Goal: Task Accomplishment & Management: Use online tool/utility

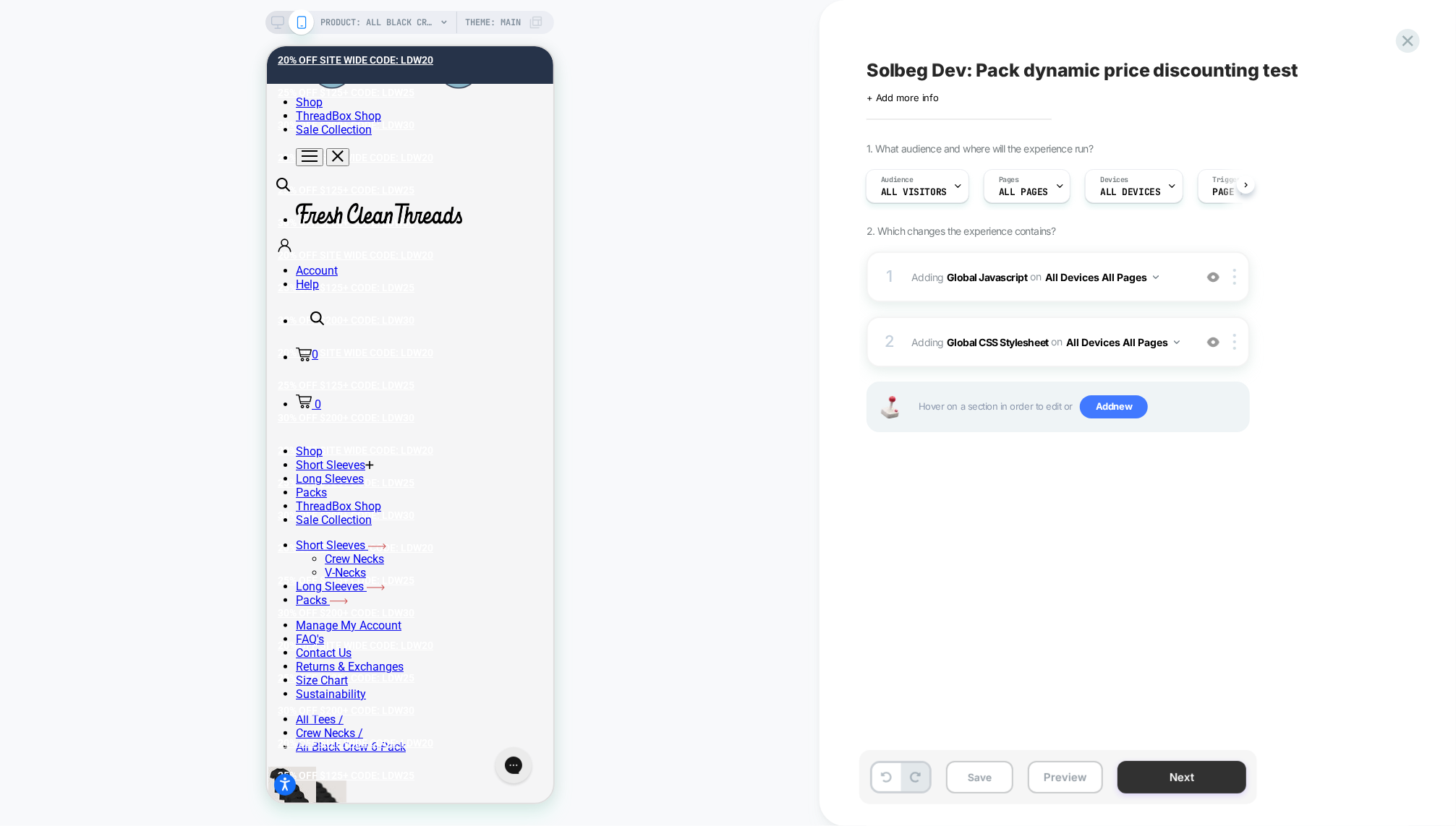
click at [0, 0] on button "Next" at bounding box center [0, 0] width 0 height 0
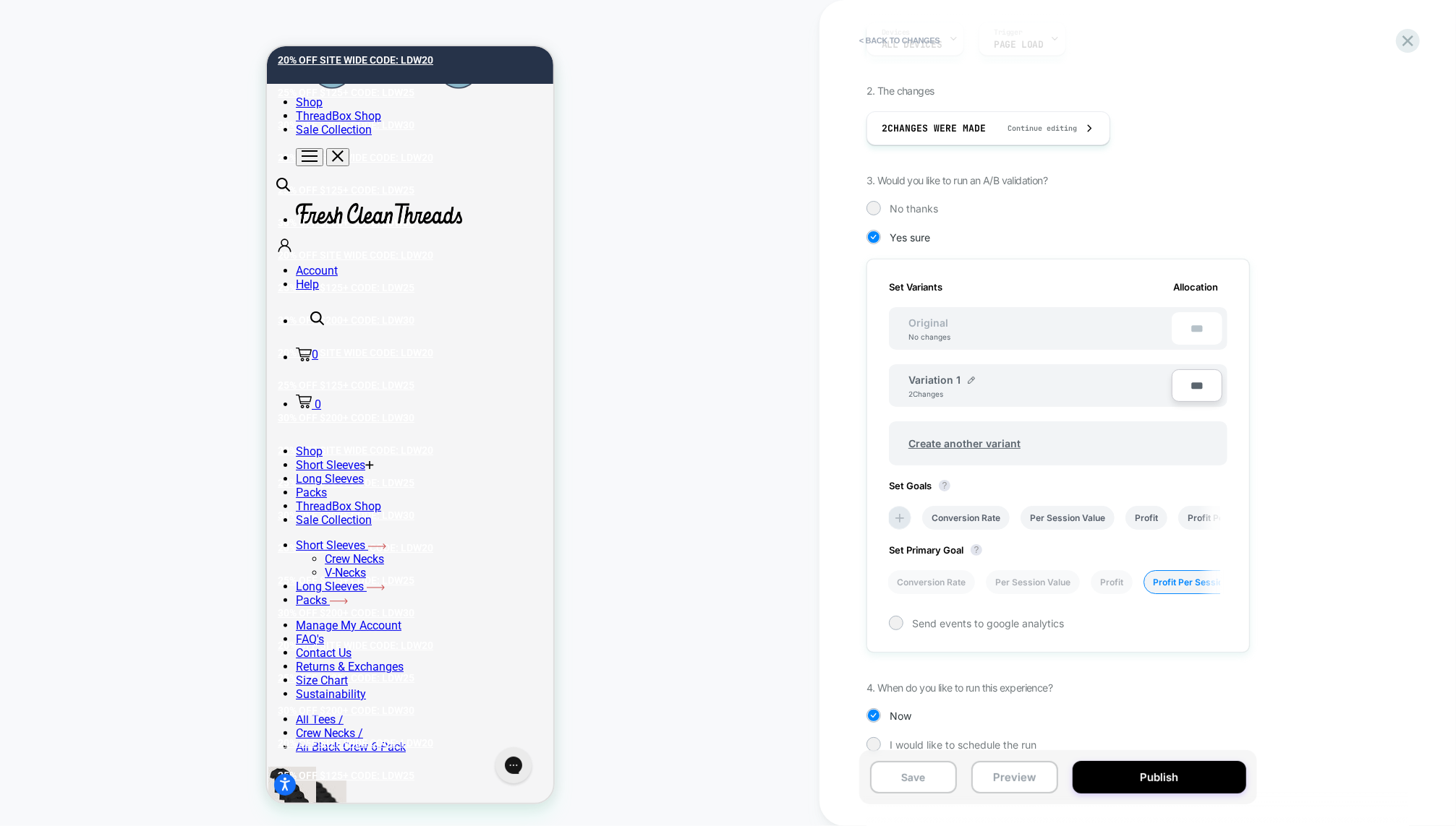
scroll to position [234, 0]
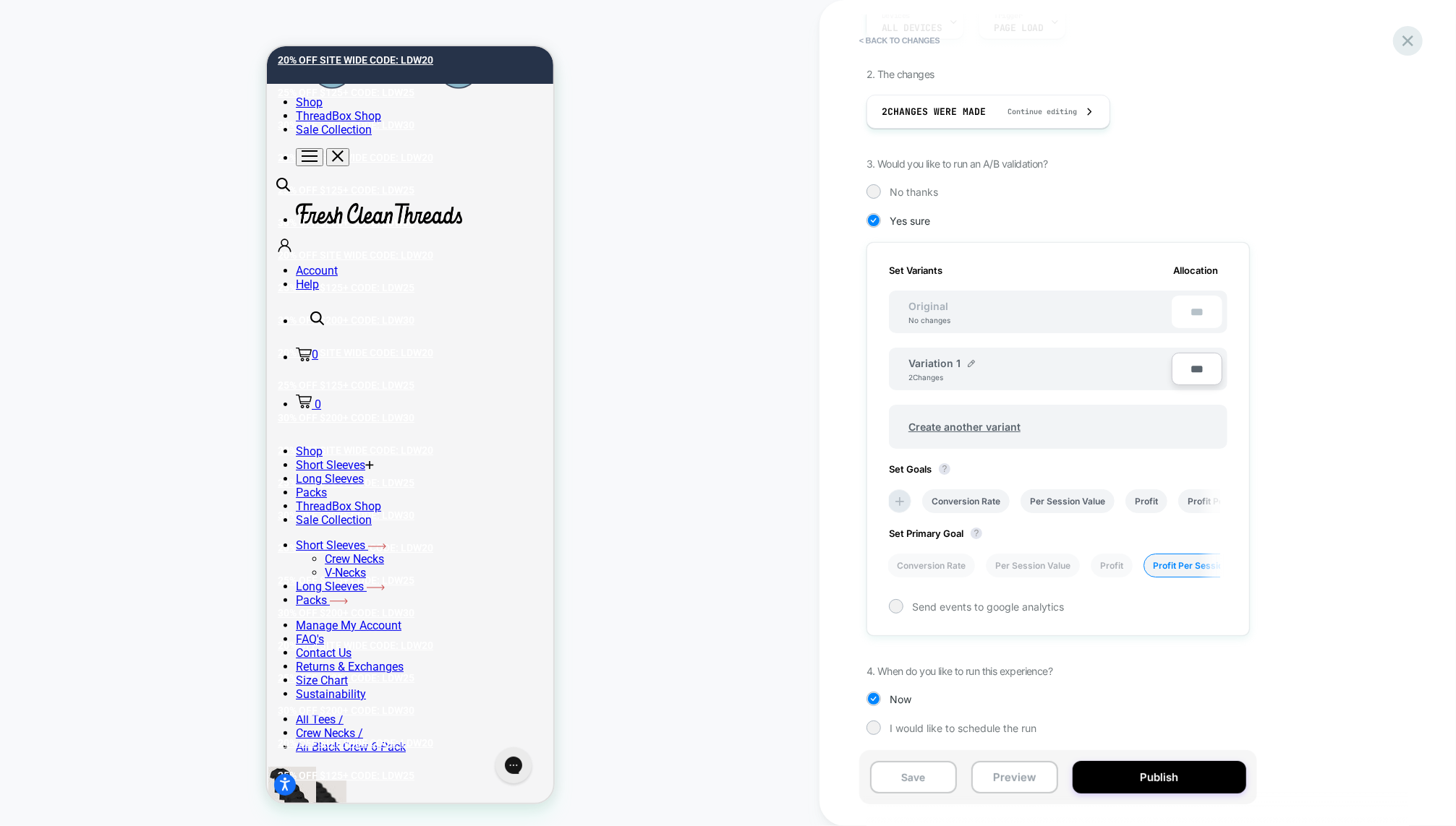
click at [1401, 44] on icon at bounding box center [1407, 41] width 20 height 20
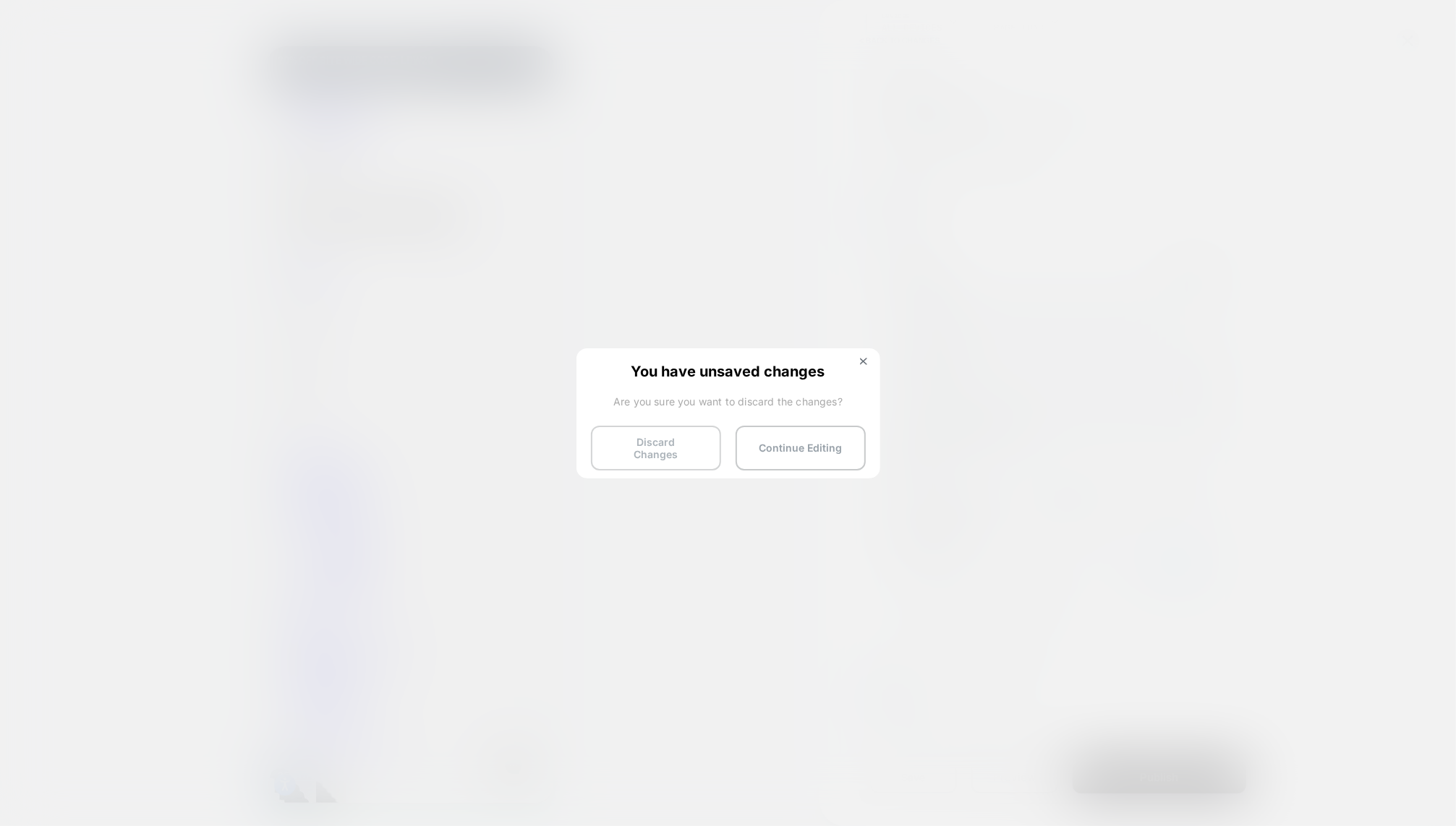
click at [604, 433] on button "Discard Changes" at bounding box center [656, 448] width 130 height 44
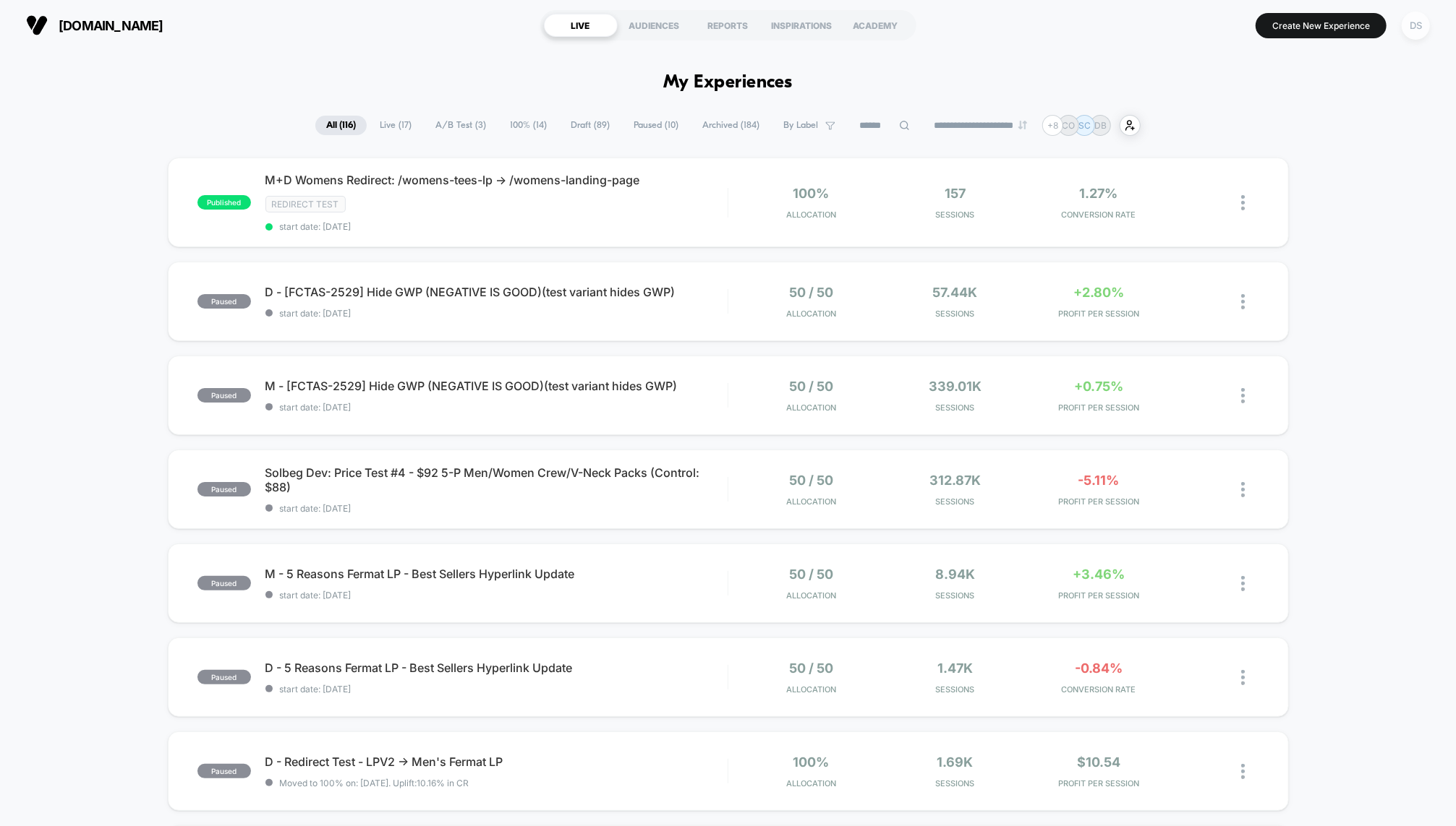
click at [1421, 26] on div "DS" at bounding box center [1416, 26] width 28 height 28
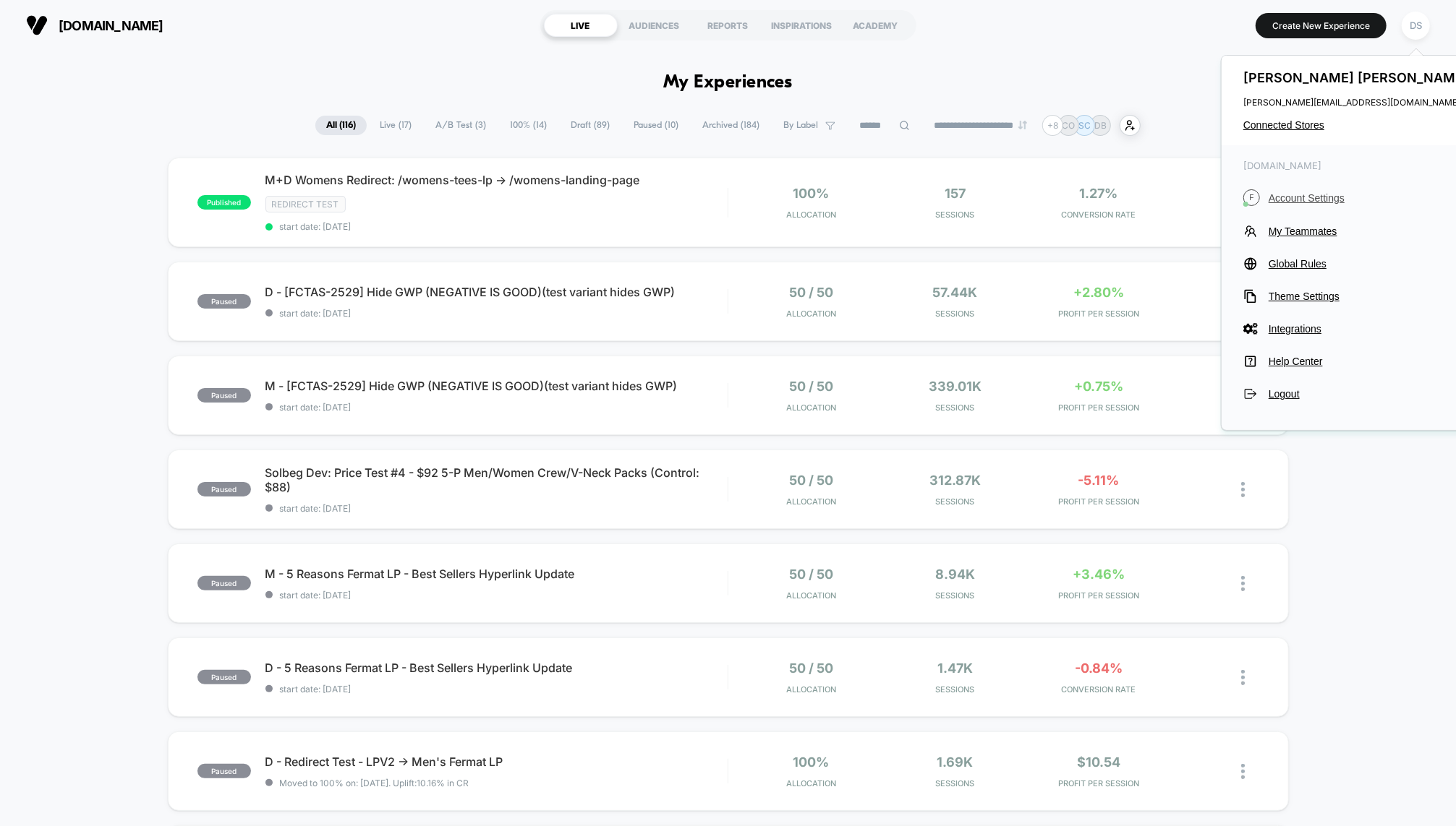
click at [1326, 202] on span "Account Settings" at bounding box center [1370, 198] width 203 height 12
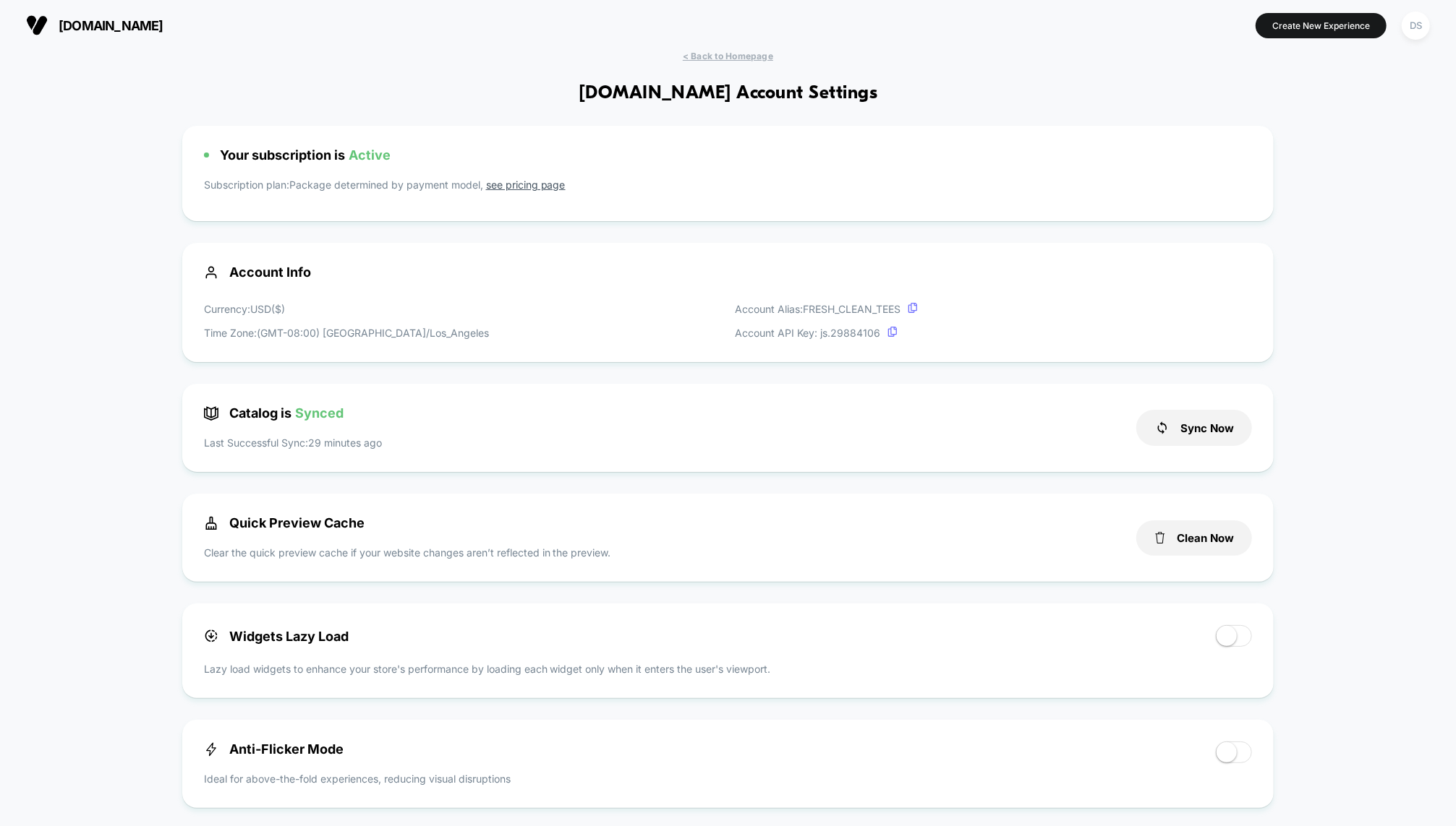
scroll to position [195, 0]
click at [1175, 431] on button "Sync Now" at bounding box center [1193, 428] width 116 height 36
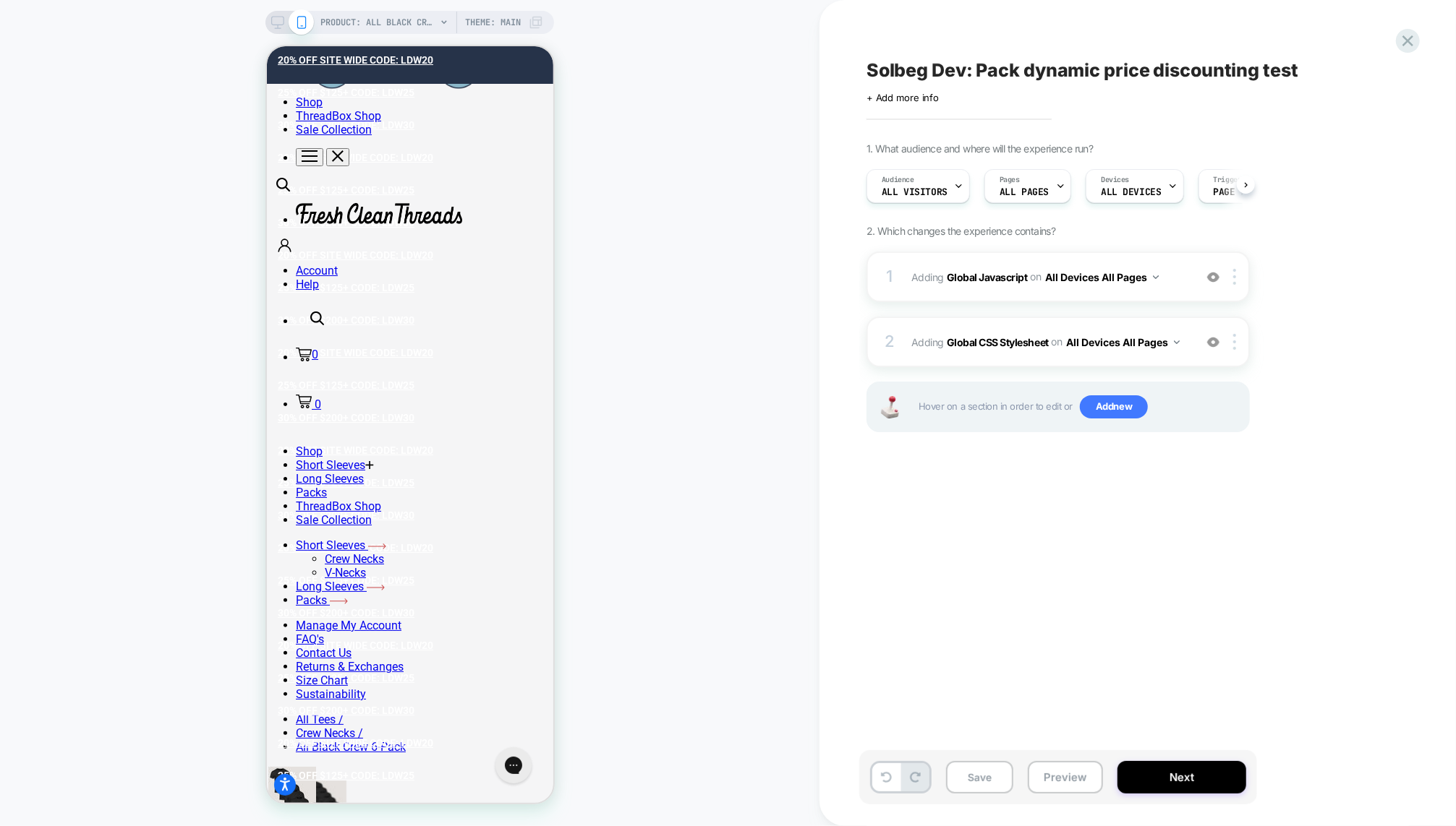
scroll to position [0, 1]
click at [0, 0] on button "Preview" at bounding box center [0, 0] width 0 height 0
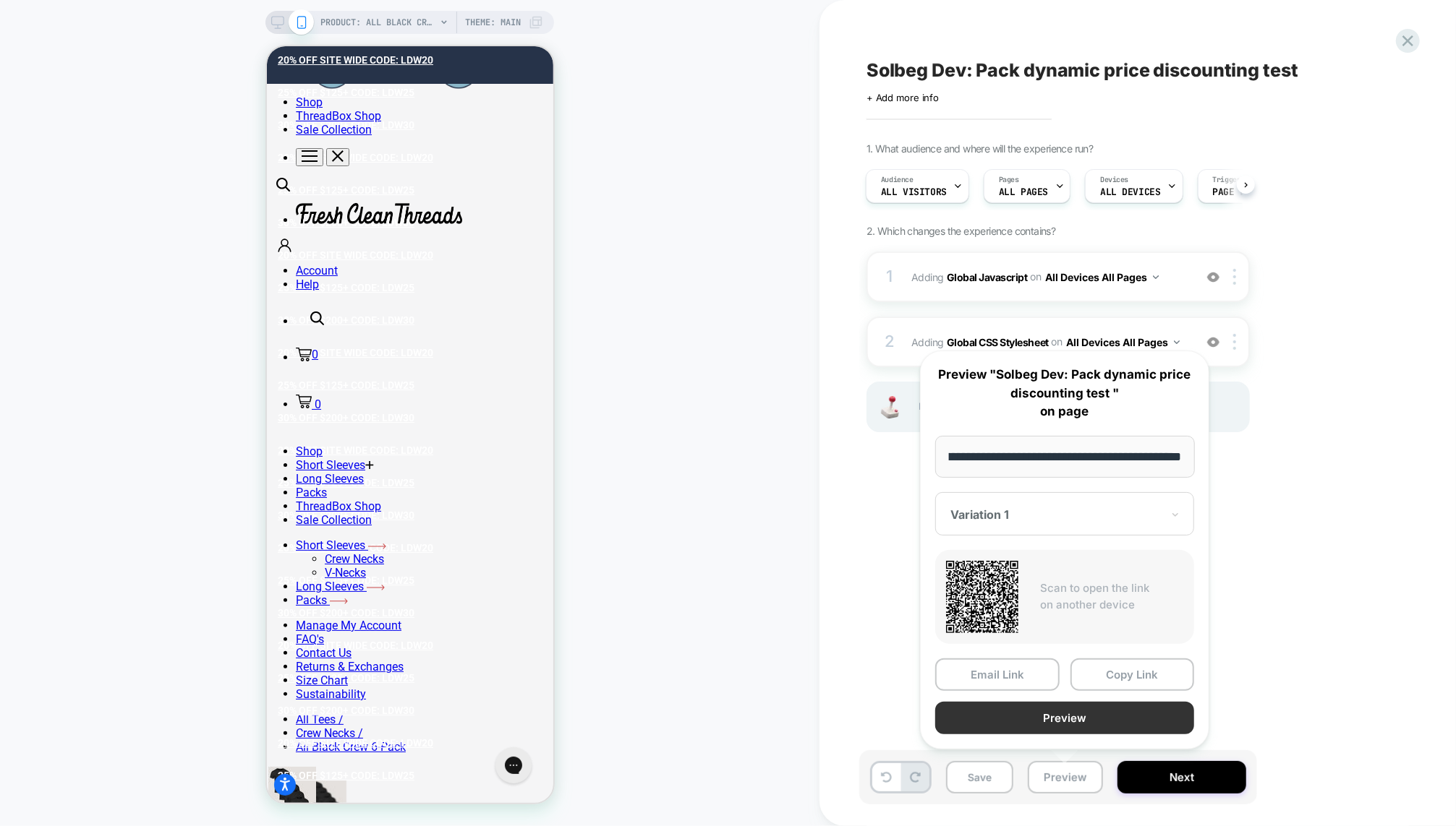
scroll to position [0, 0]
click at [1030, 723] on button "Preview" at bounding box center [1064, 718] width 259 height 33
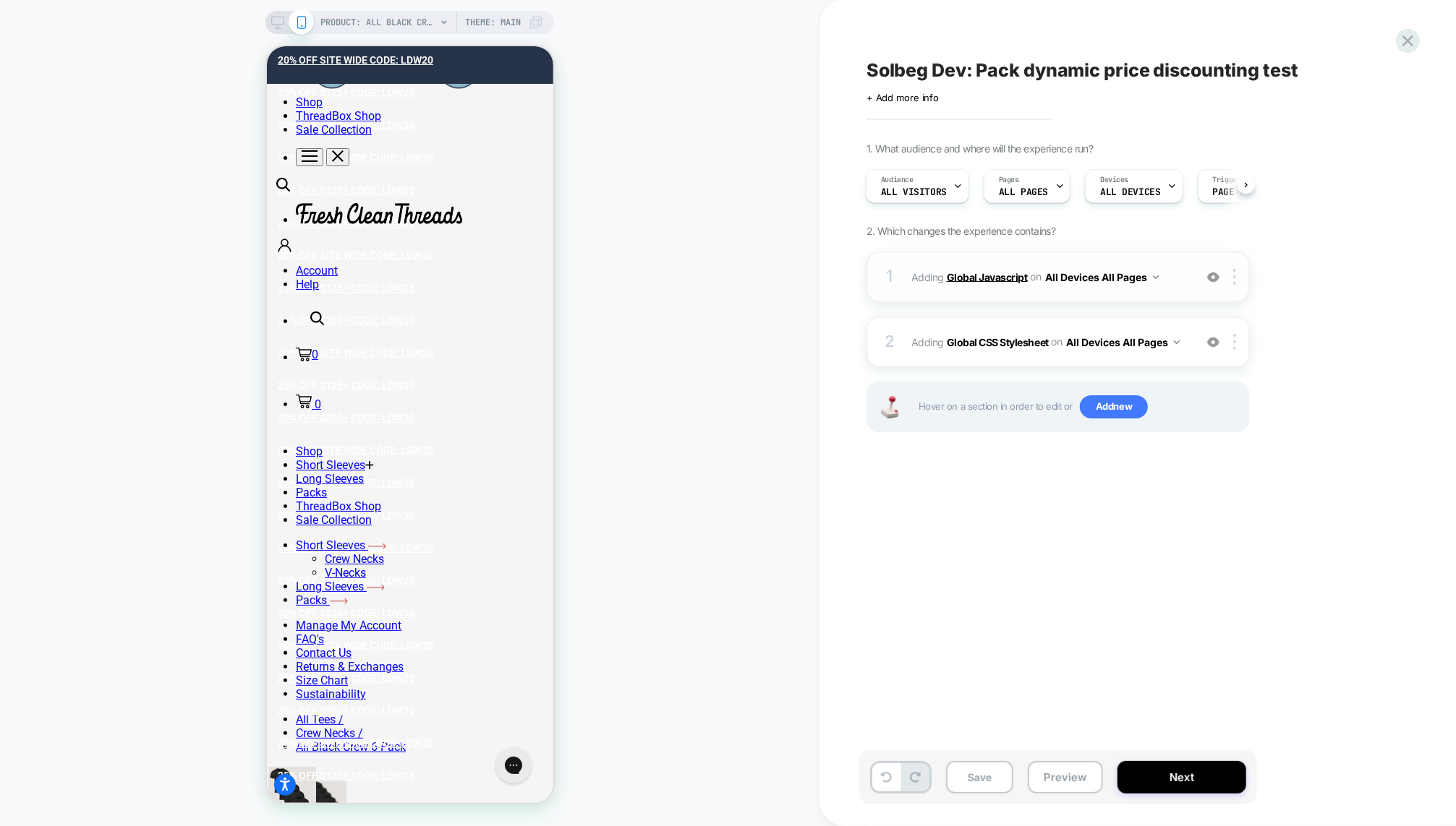
click at [0, 0] on b "Global Javascript" at bounding box center [0, 0] width 0 height 0
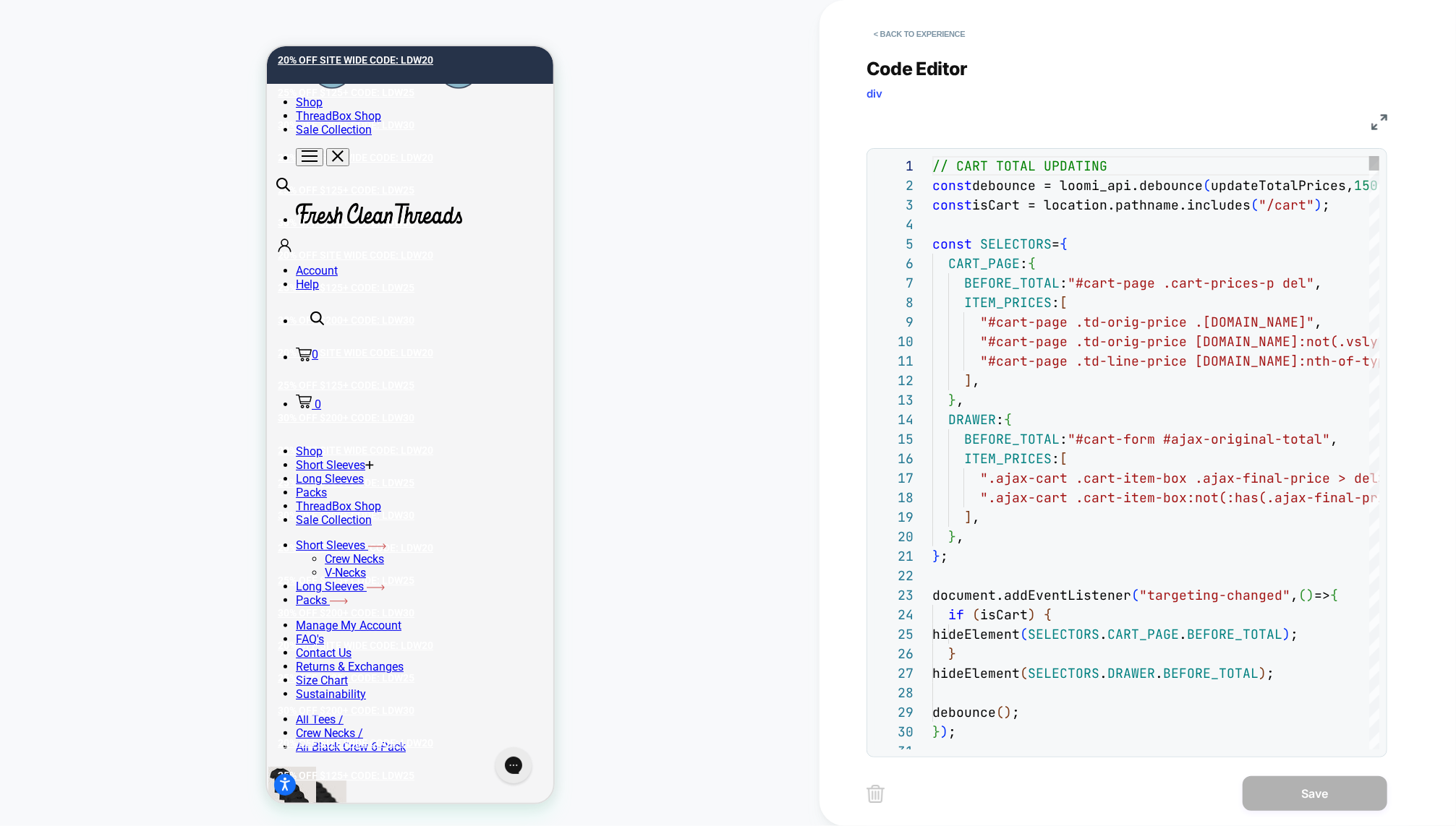
scroll to position [195, 0]
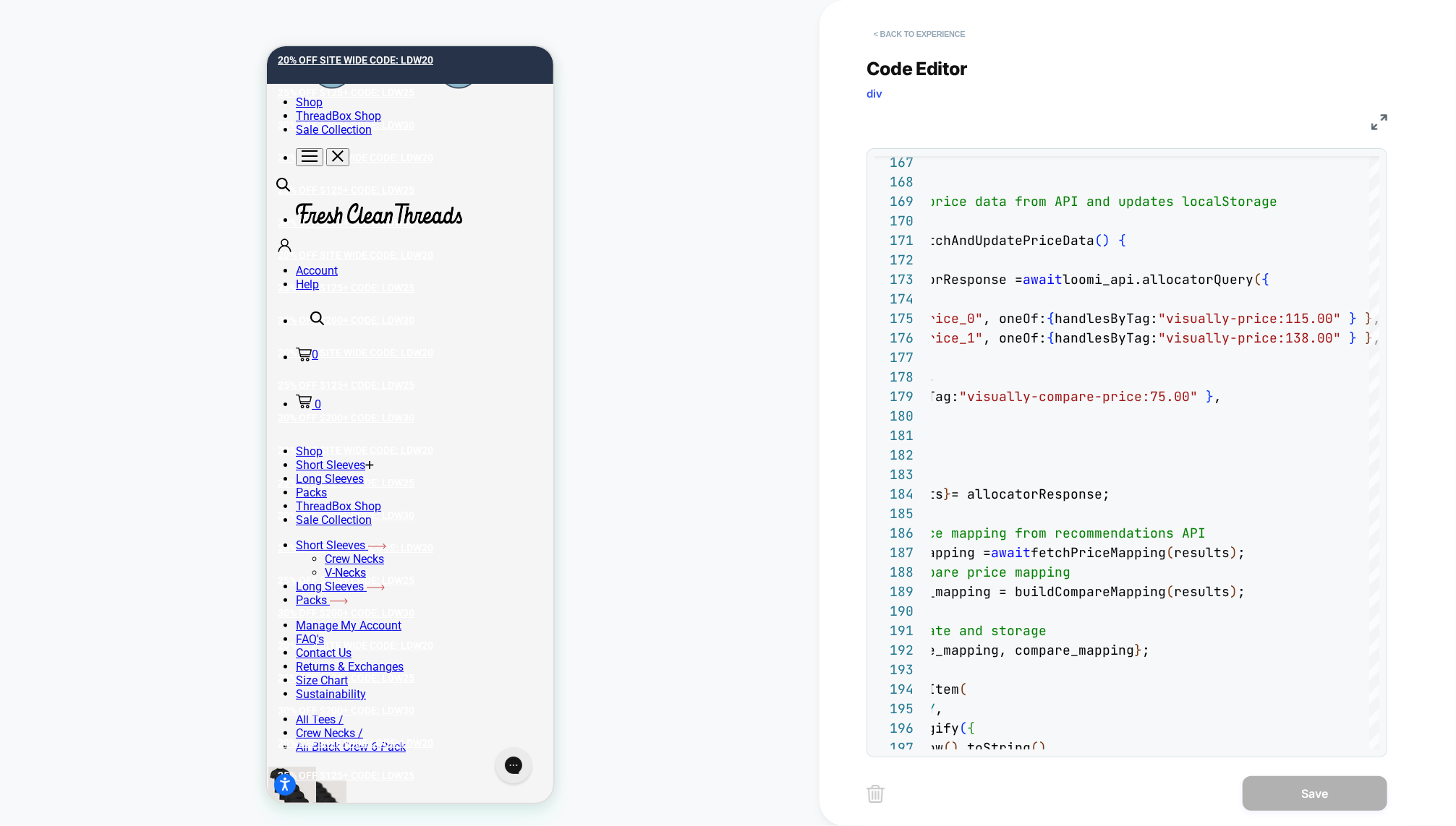
click at [936, 30] on button "< Back to experience" at bounding box center [919, 34] width 105 height 23
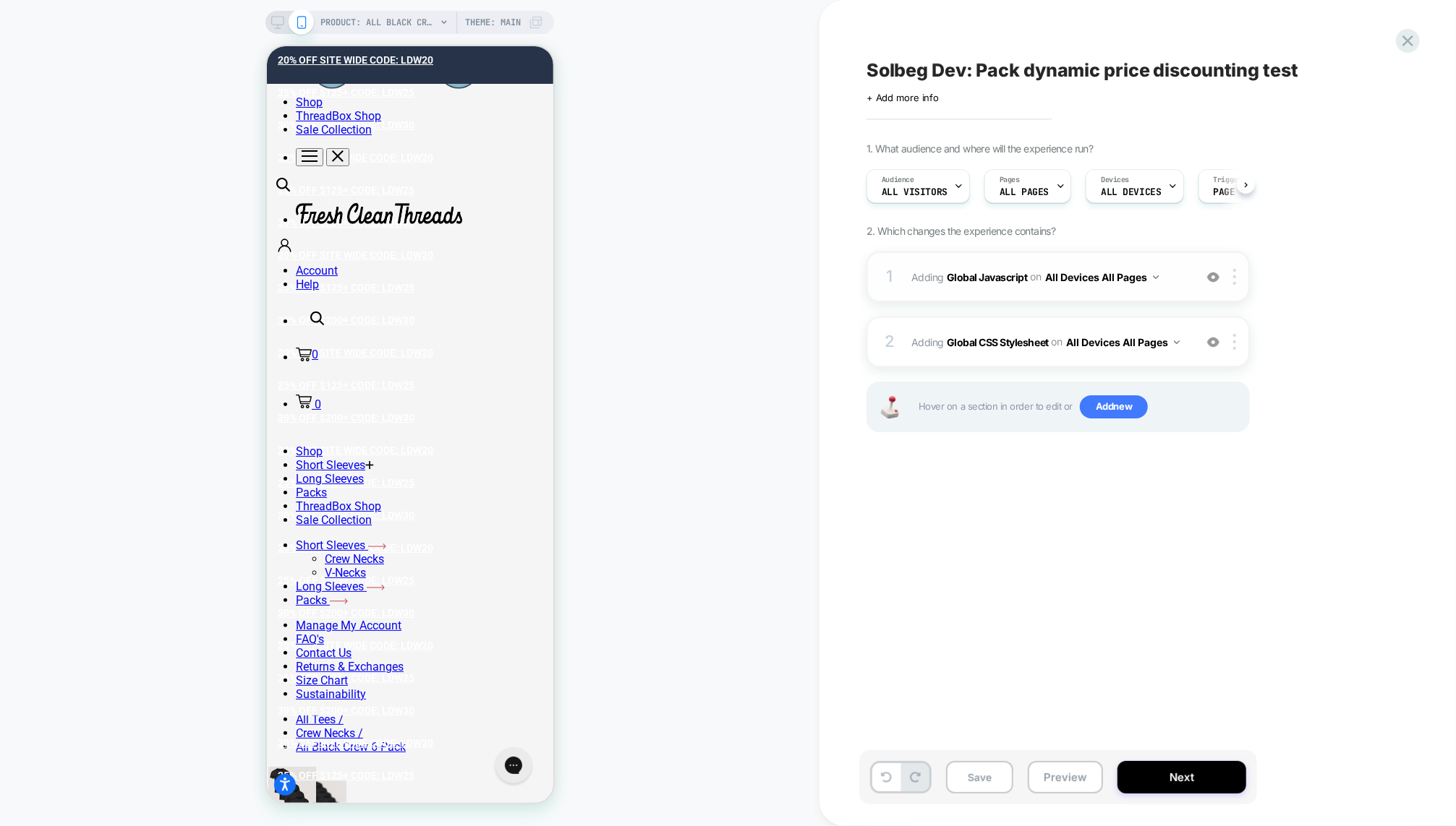
scroll to position [0, 1]
click at [1051, 781] on button "Preview" at bounding box center [1064, 777] width 75 height 33
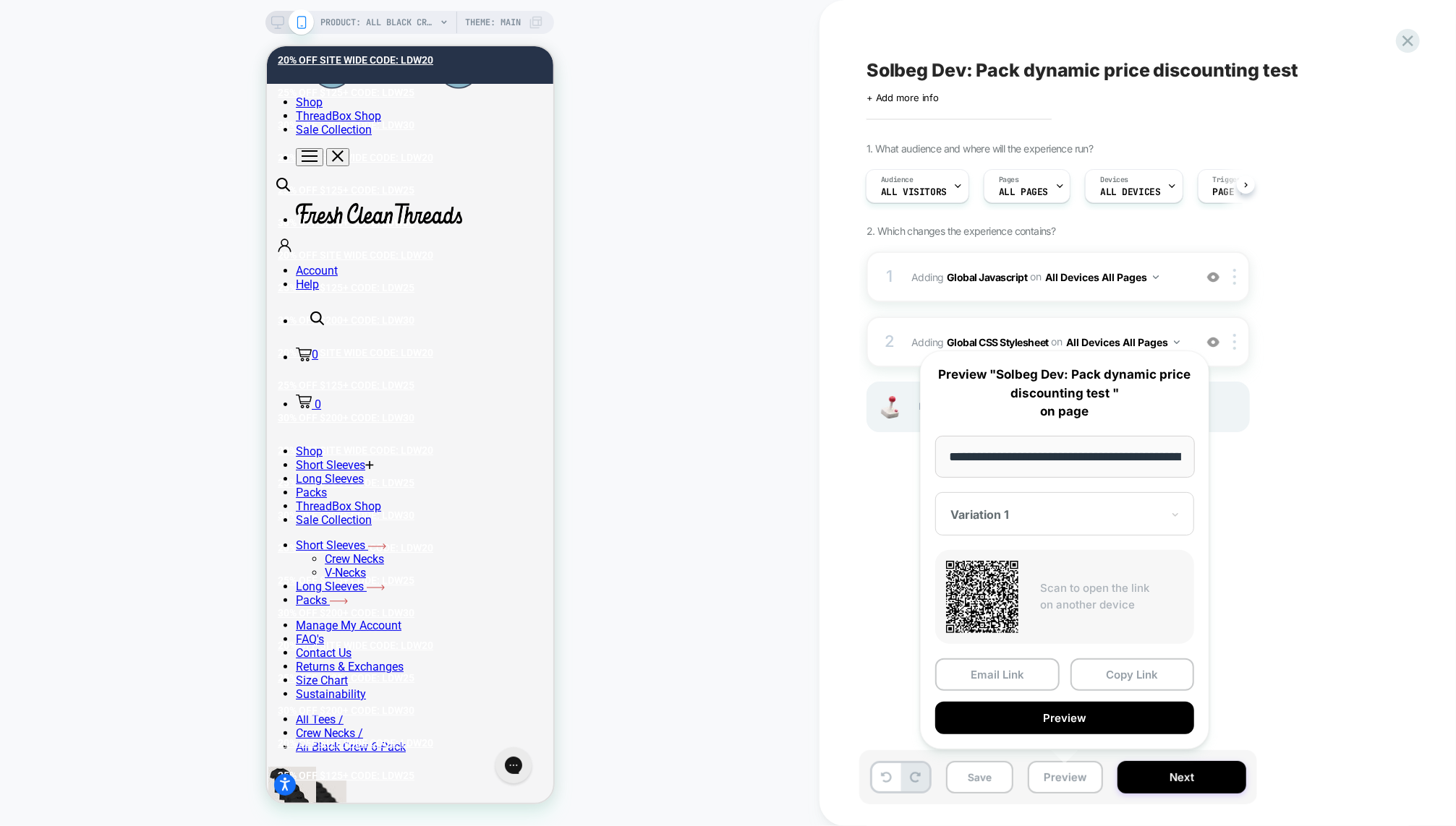
scroll to position [0, 220]
click at [1061, 457] on input "**********" at bounding box center [1064, 457] width 259 height 42
paste input "*****"
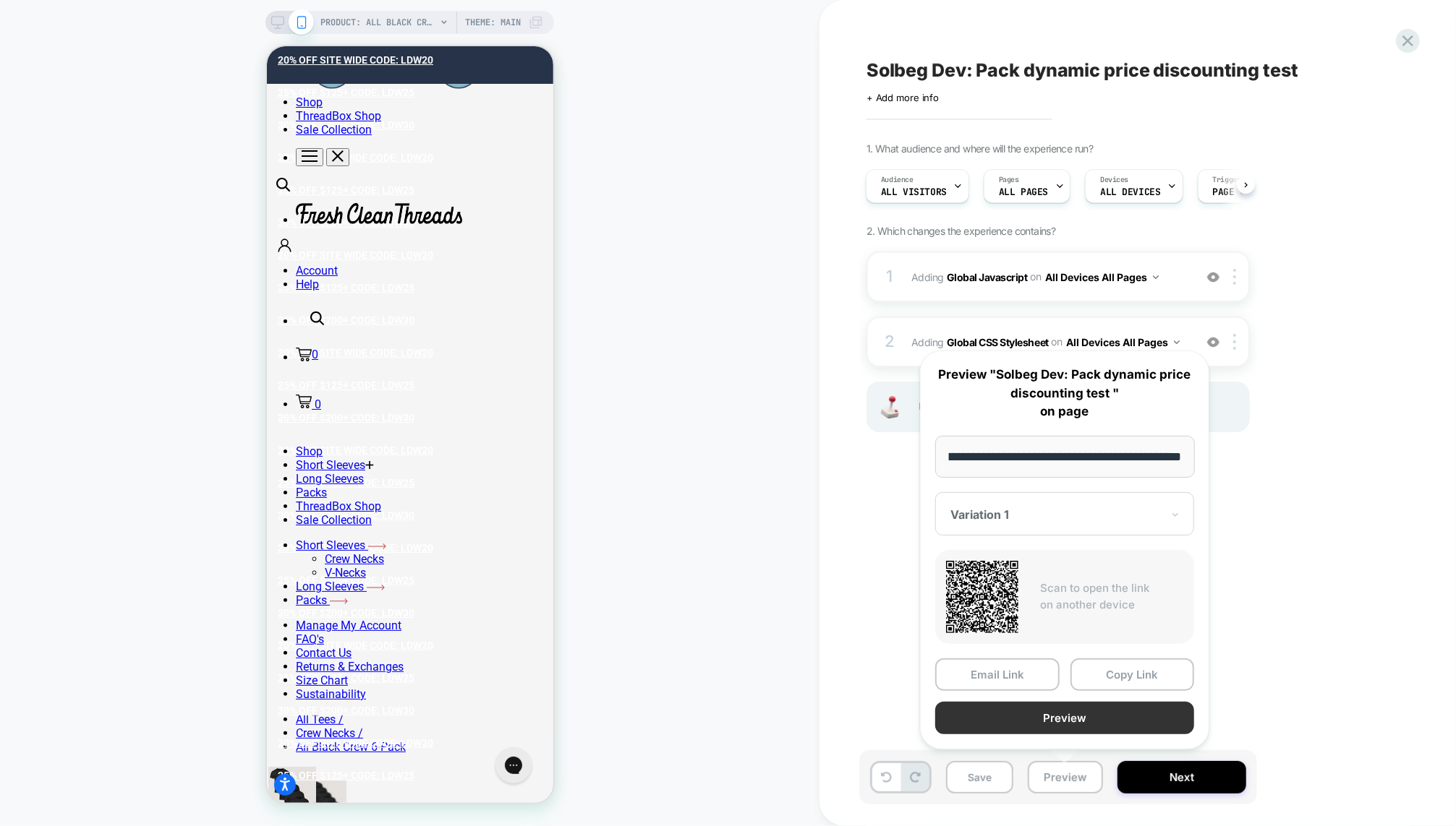
type input "**********"
click at [0, 0] on button "Preview" at bounding box center [0, 0] width 0 height 0
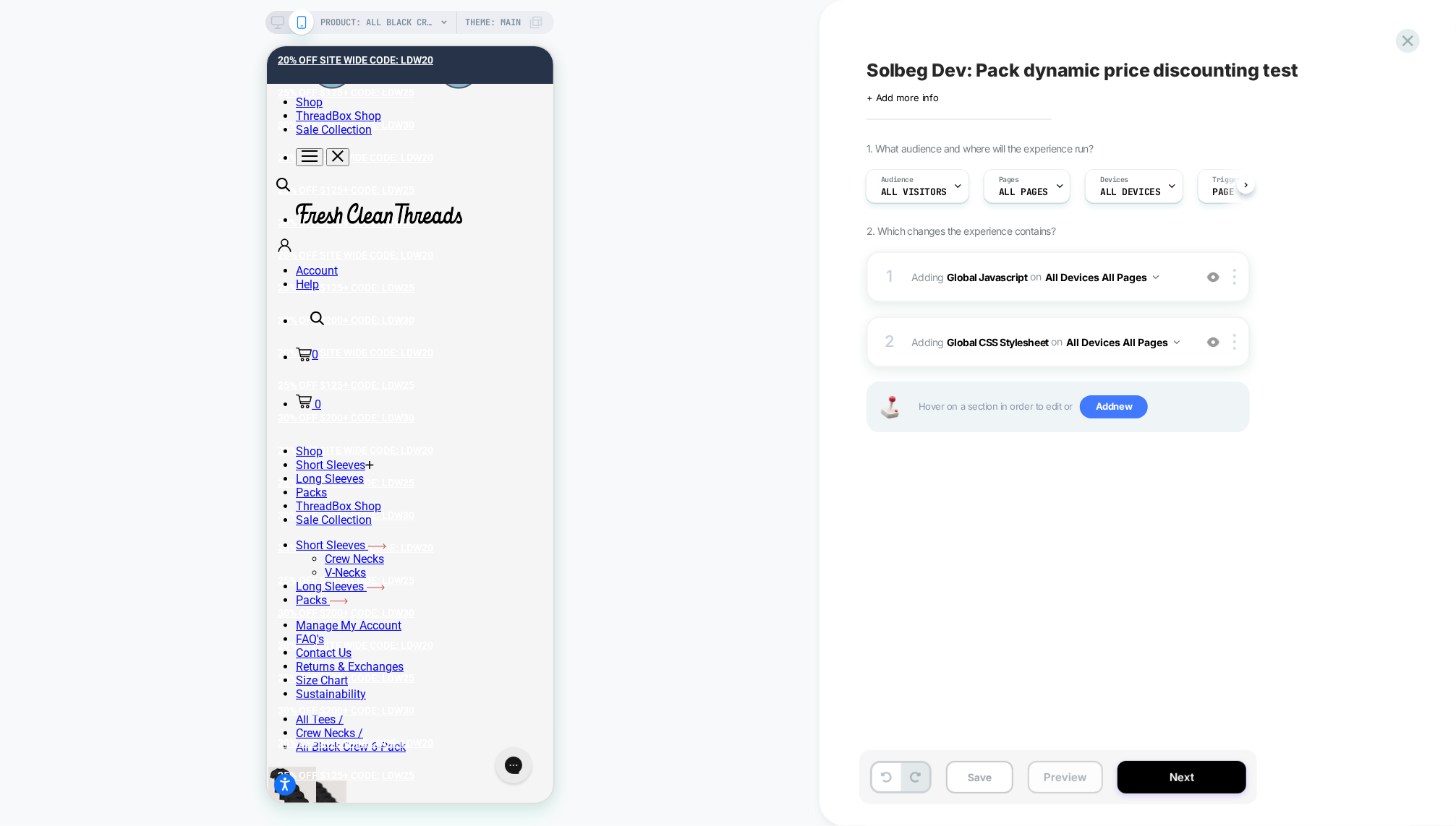
click at [1072, 771] on button "Preview" at bounding box center [1064, 777] width 75 height 33
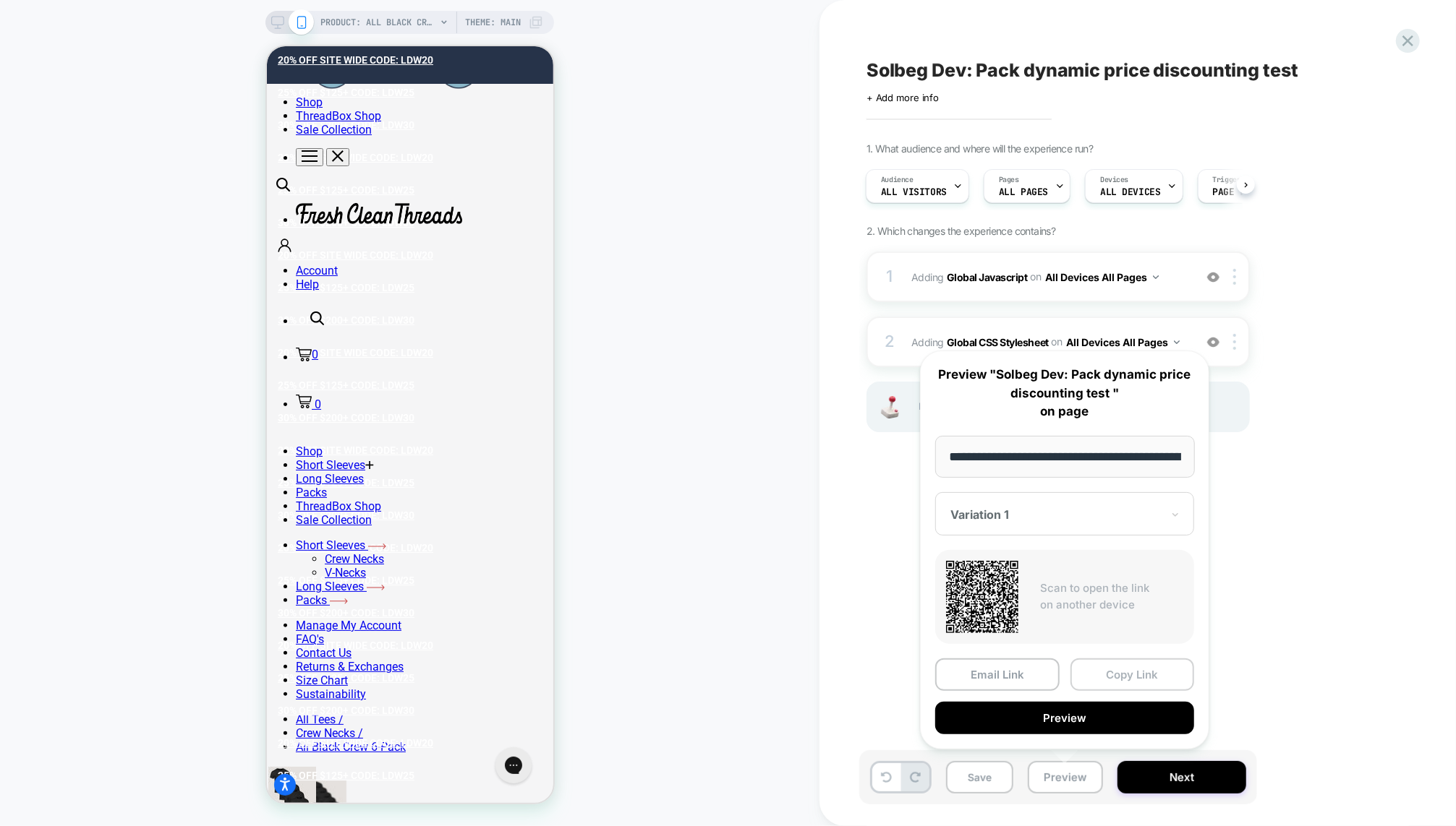
click at [1115, 670] on button "Copy Link" at bounding box center [1132, 675] width 124 height 33
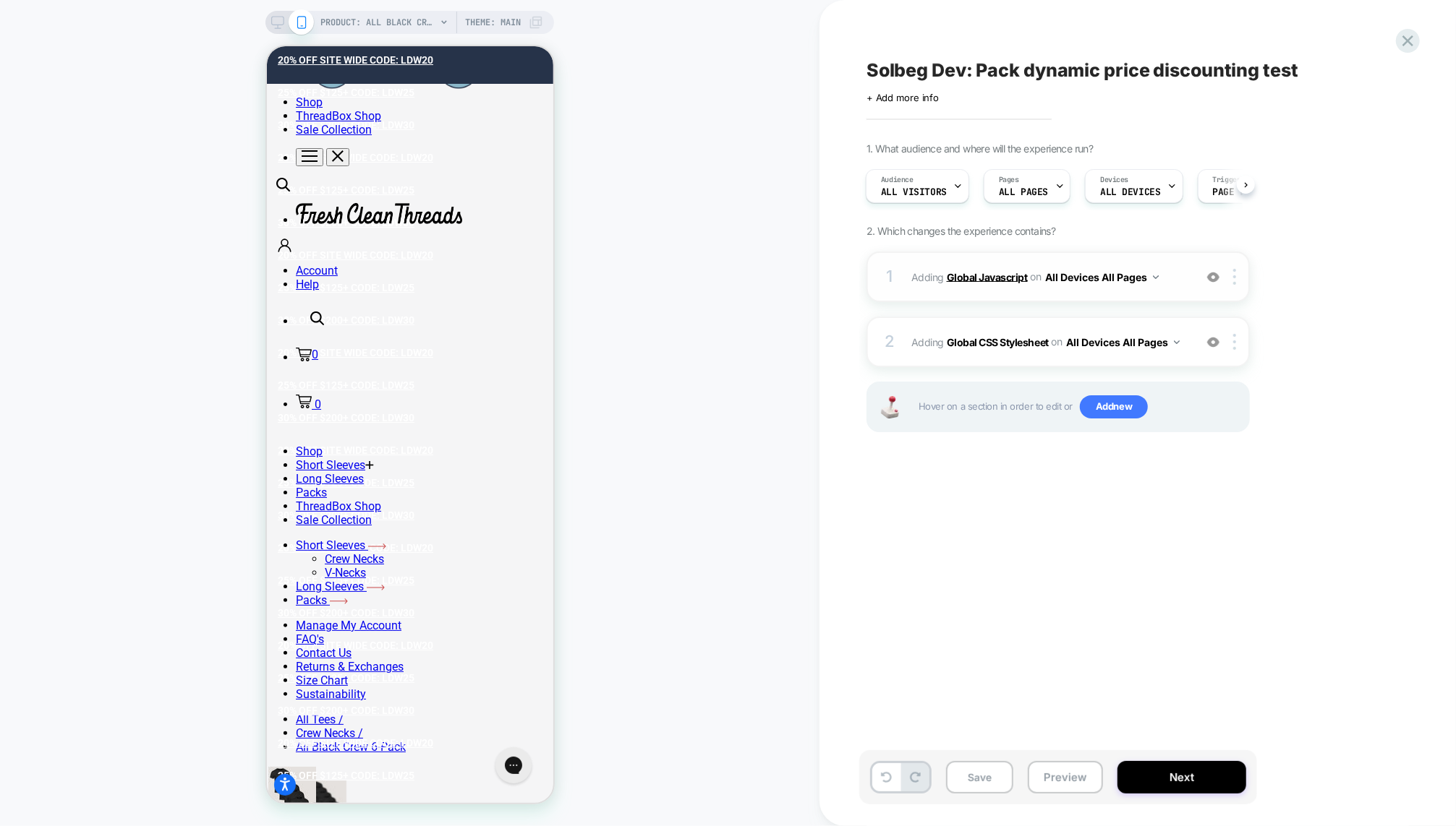
click at [974, 279] on b "Global Javascript" at bounding box center [987, 276] width 81 height 12
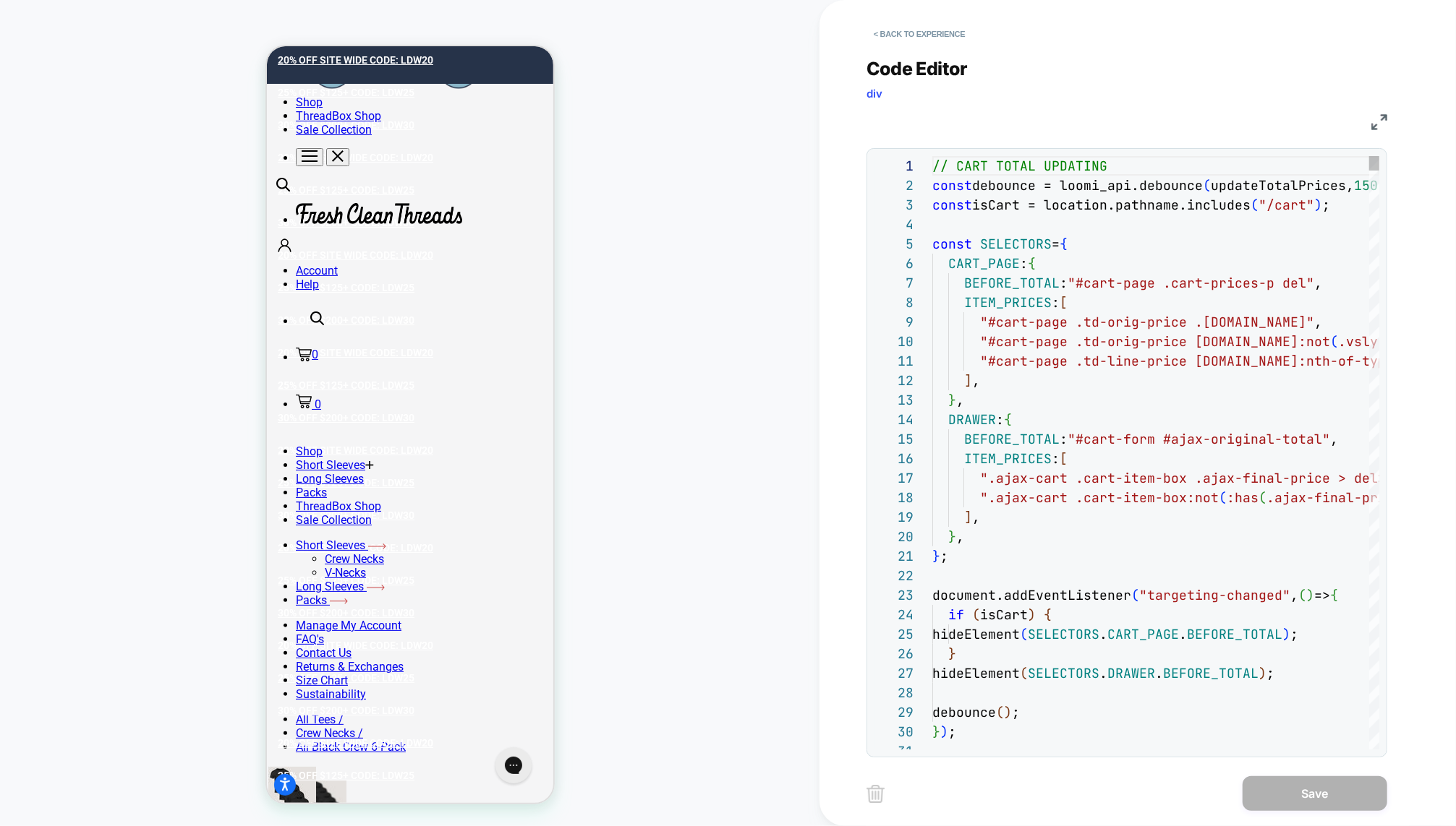
scroll to position [195, 0]
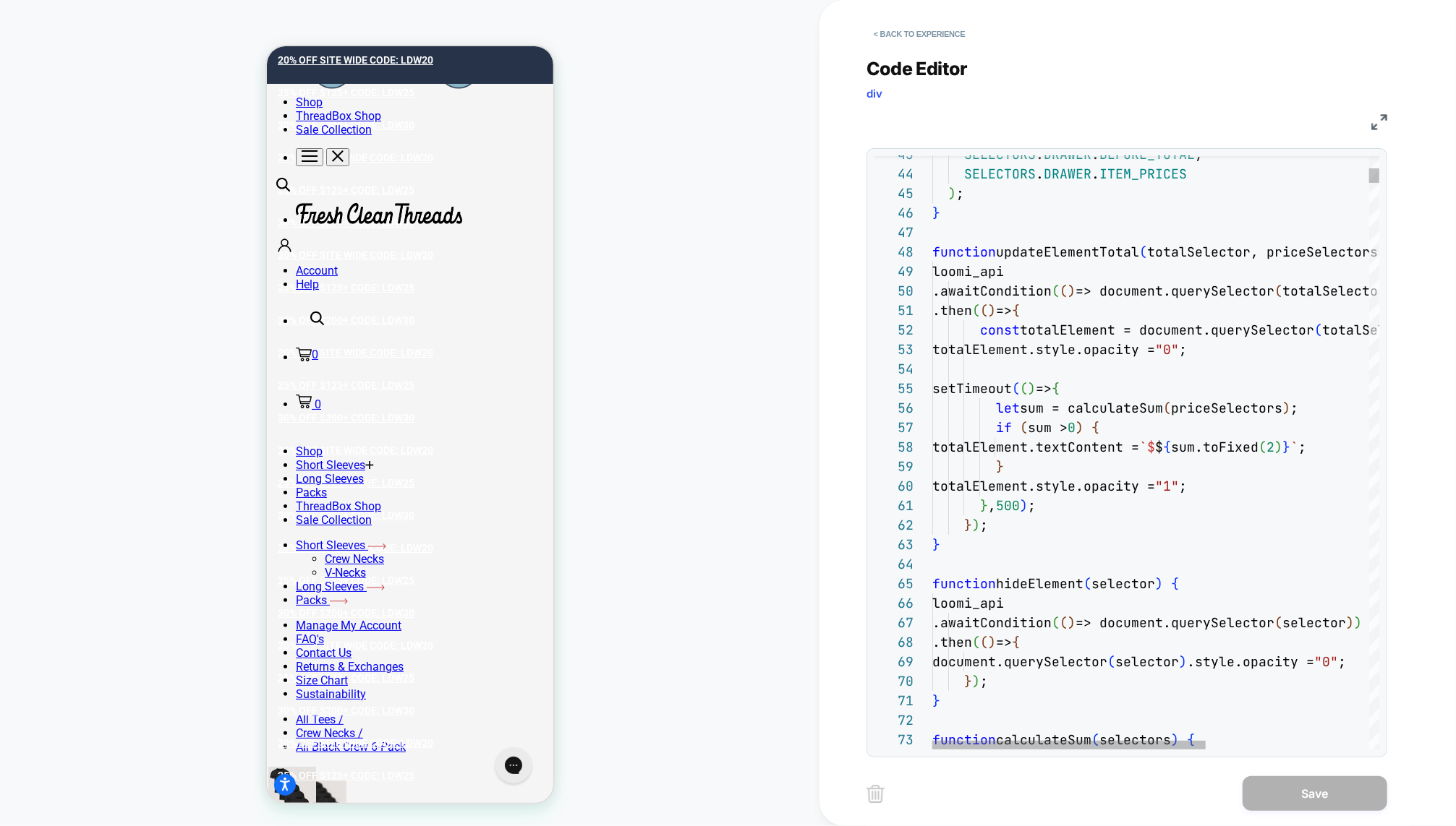
type textarea "**********"
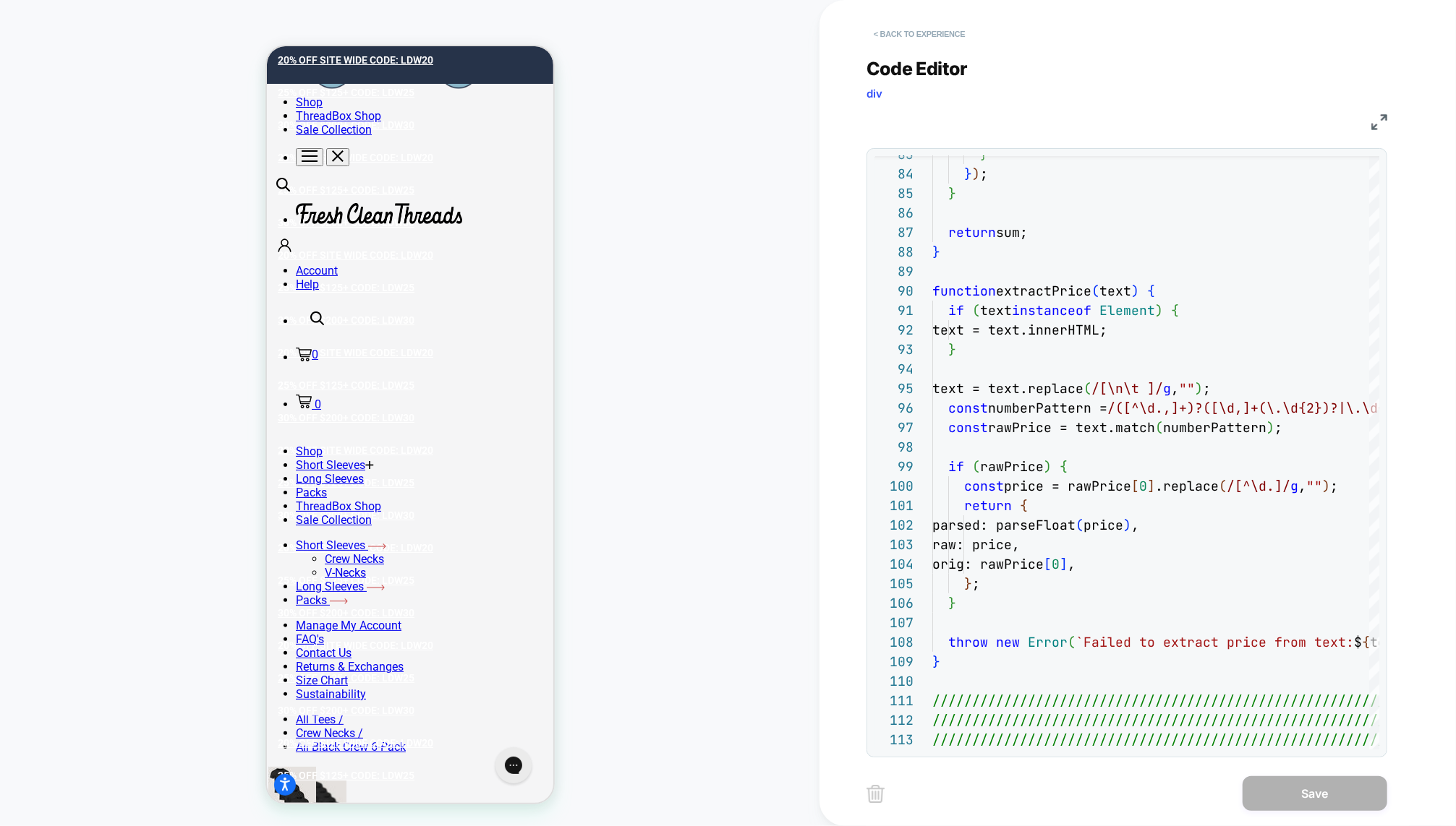
click at [933, 31] on button "< Back to experience" at bounding box center [919, 34] width 105 height 23
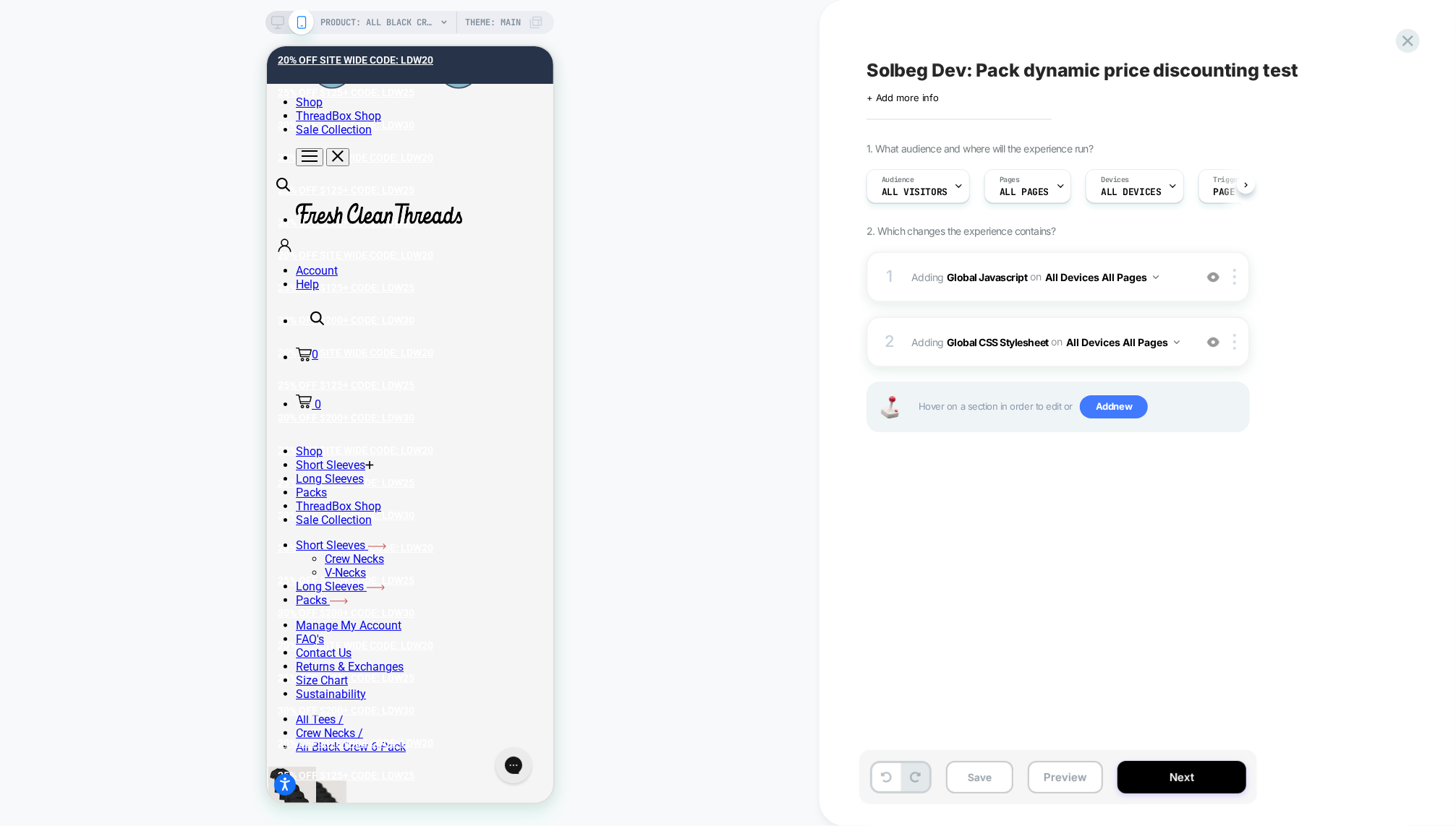
scroll to position [0, 1]
click at [1062, 789] on button "Preview" at bounding box center [1064, 777] width 75 height 33
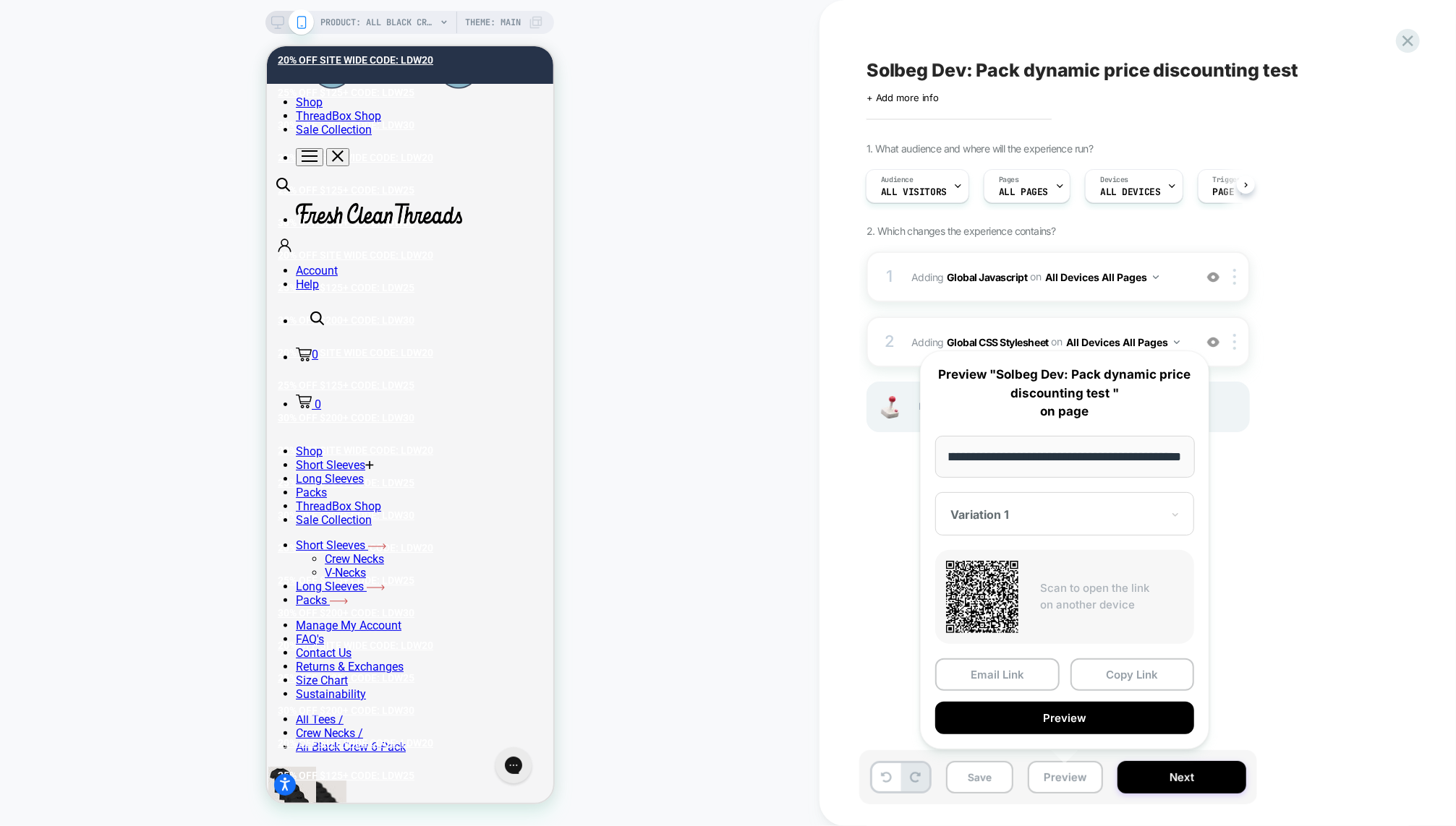
scroll to position [0, 0]
drag, startPoint x: 1058, startPoint y: 456, endPoint x: 934, endPoint y: 464, distance: 124.3
click at [935, 464] on input "**********" at bounding box center [1064, 457] width 259 height 42
click at [953, 462] on input "**********" at bounding box center [1064, 457] width 259 height 42
click at [950, 462] on input "**********" at bounding box center [1064, 457] width 259 height 42
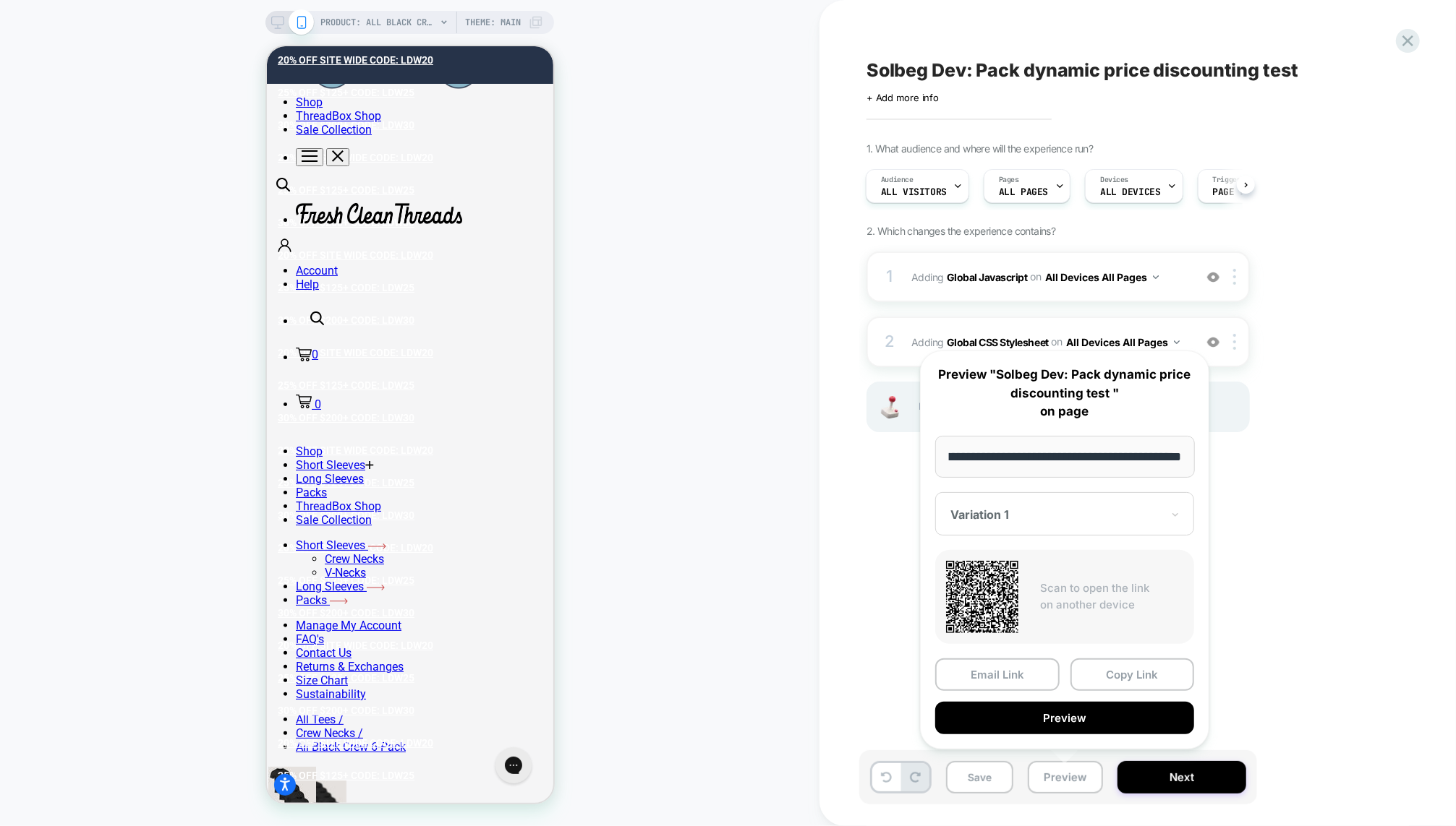
scroll to position [0, 220]
drag, startPoint x: 950, startPoint y: 462, endPoint x: 1047, endPoint y: 455, distance: 97.3
click at [1046, 455] on input "**********" at bounding box center [1064, 457] width 259 height 42
click at [390, 19] on span "PRODUCT: All Black Crew 6-Pack" at bounding box center [378, 22] width 116 height 23
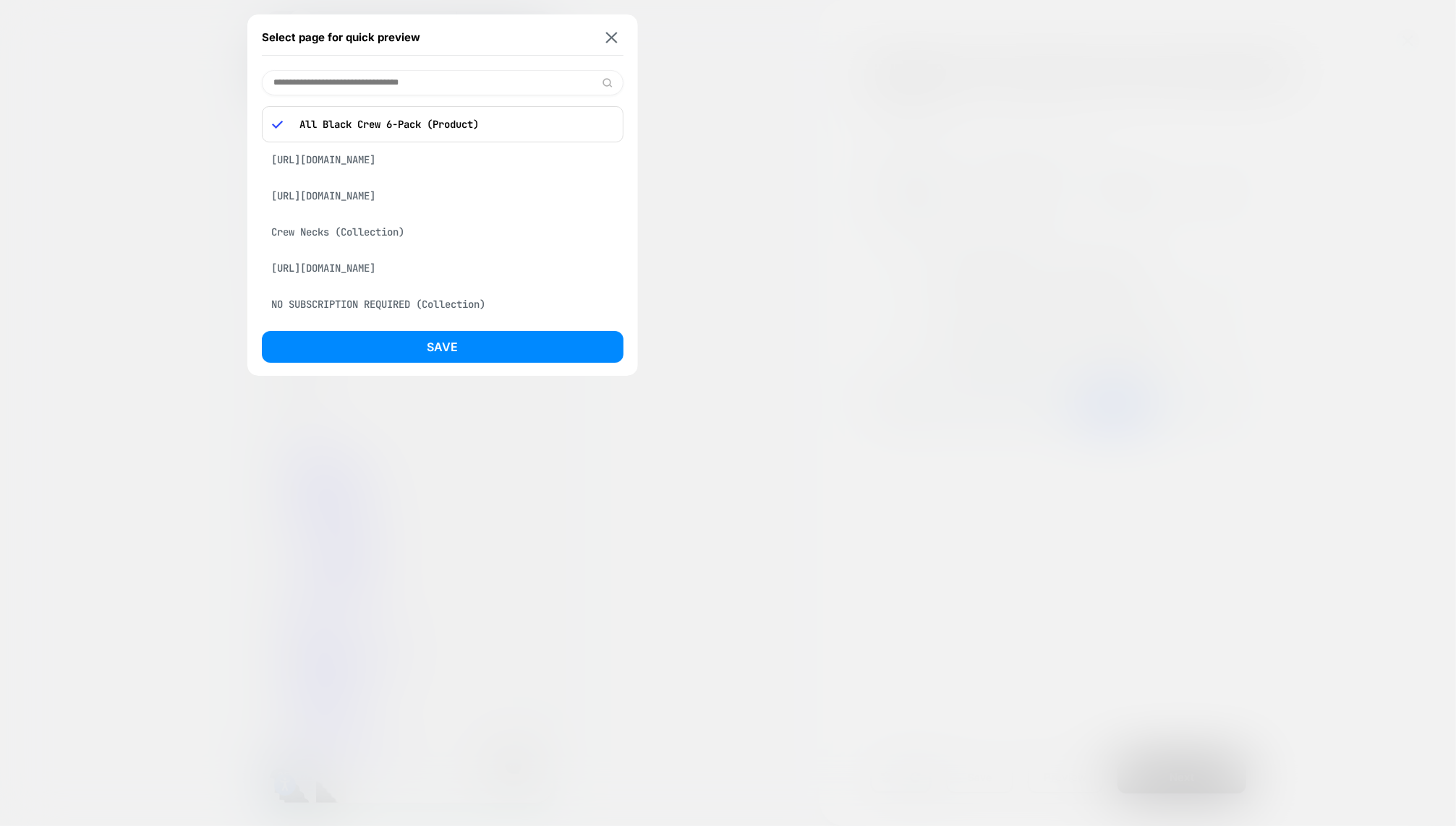
click at [380, 80] on input at bounding box center [442, 82] width 361 height 26
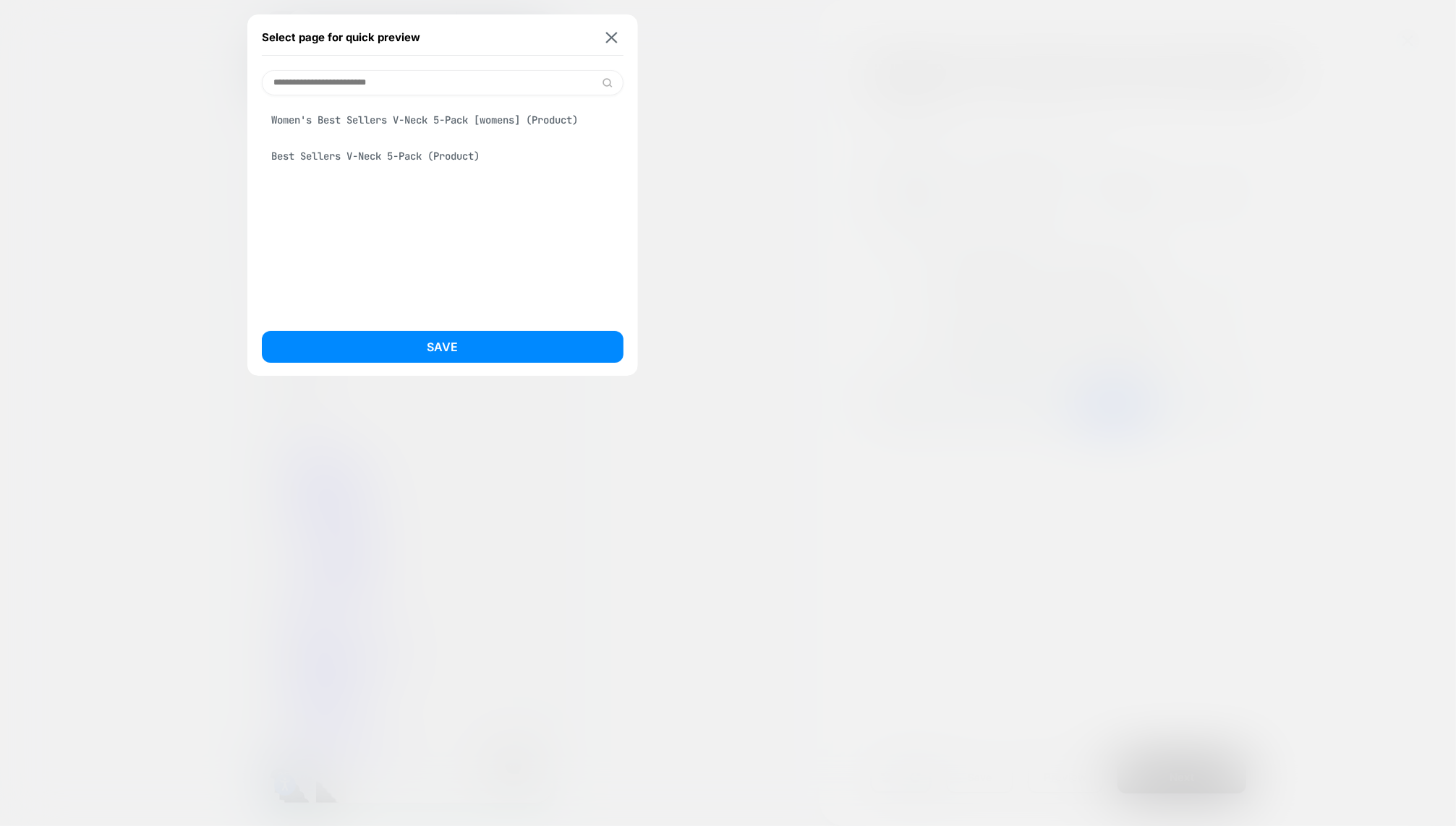
type input "**********"
click at [370, 159] on div "Best Sellers V-Neck 5-Pack (Product)" at bounding box center [442, 155] width 361 height 27
click at [362, 346] on button "Save" at bounding box center [442, 346] width 361 height 32
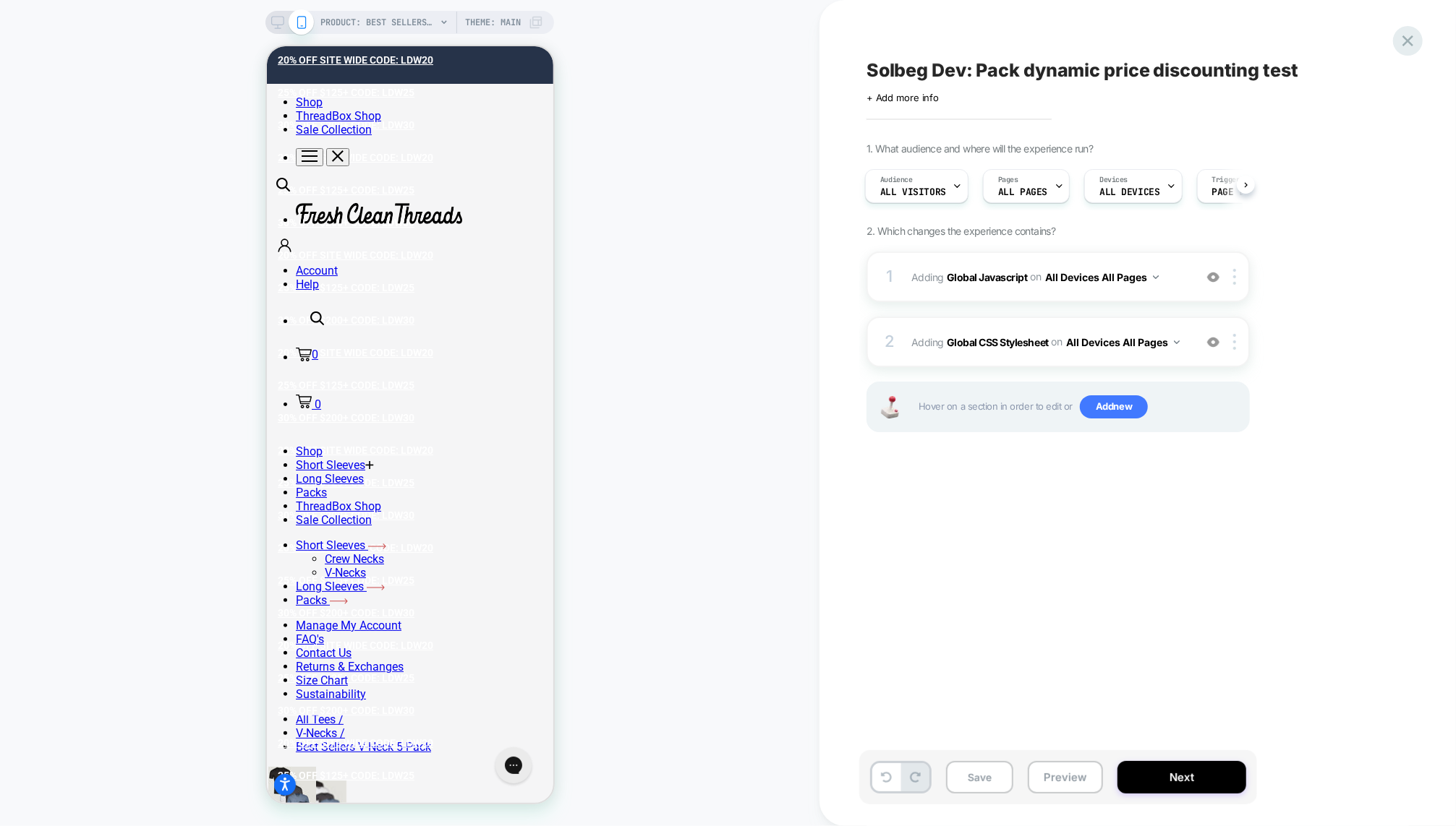
click at [1402, 34] on icon at bounding box center [1407, 41] width 20 height 20
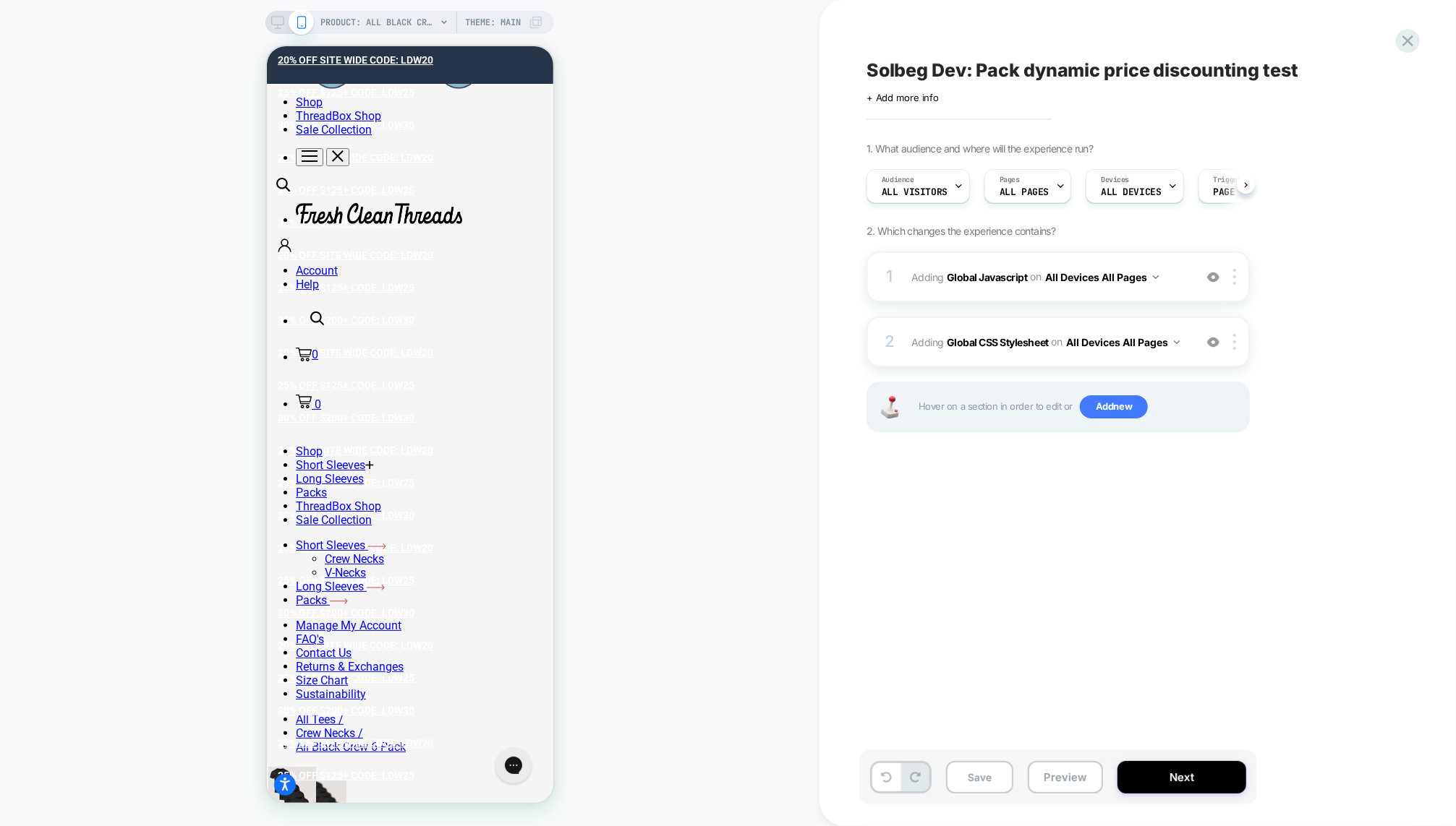
scroll to position [0, 1]
click at [1407, 44] on icon at bounding box center [1407, 41] width 20 height 20
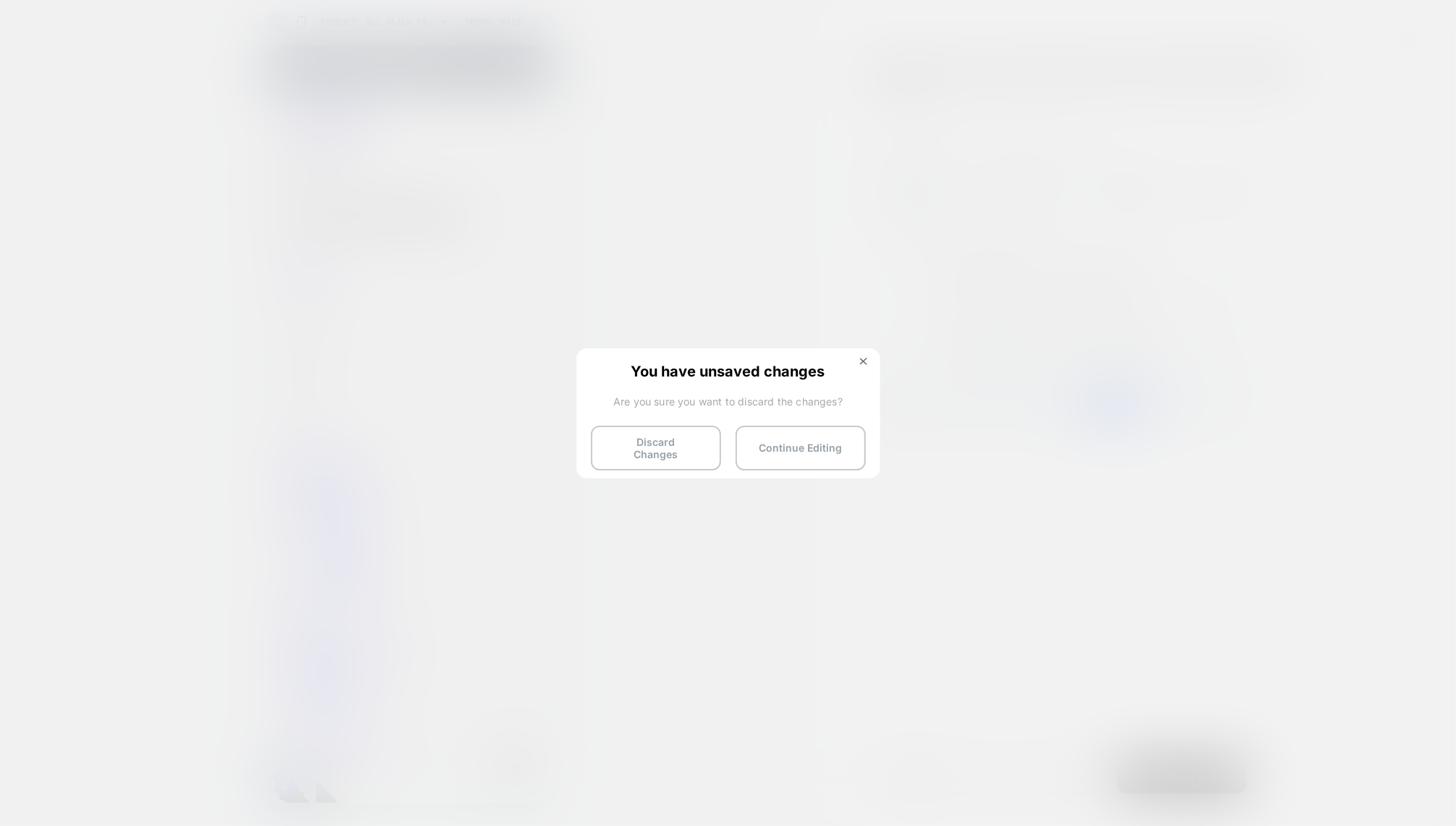
click at [656, 467] on div "You have unsaved changes Are you sure you want to discard the changes? Discard …" at bounding box center [728, 412] width 304 height 128
click at [276, 230] on button "Discard Changes" at bounding box center [143, 214] width 265 height 33
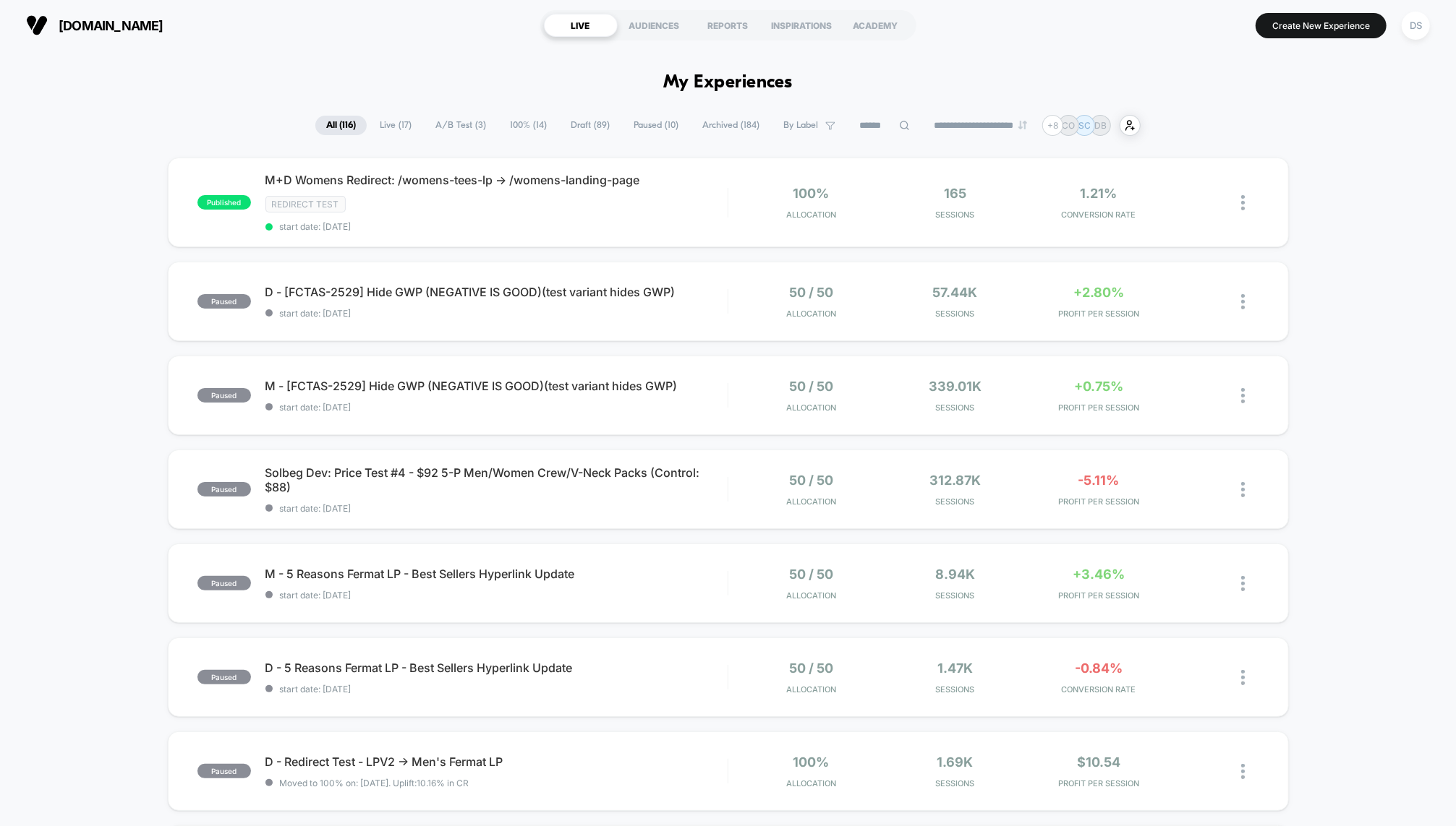
click at [1437, 21] on div "freshcleantees.com LIVE AUDIENCES REPORTS INSPIRATIONS ACADEMY Create New Exper…" at bounding box center [728, 26] width 1456 height 51
click at [1426, 21] on div "DS" at bounding box center [1416, 26] width 28 height 28
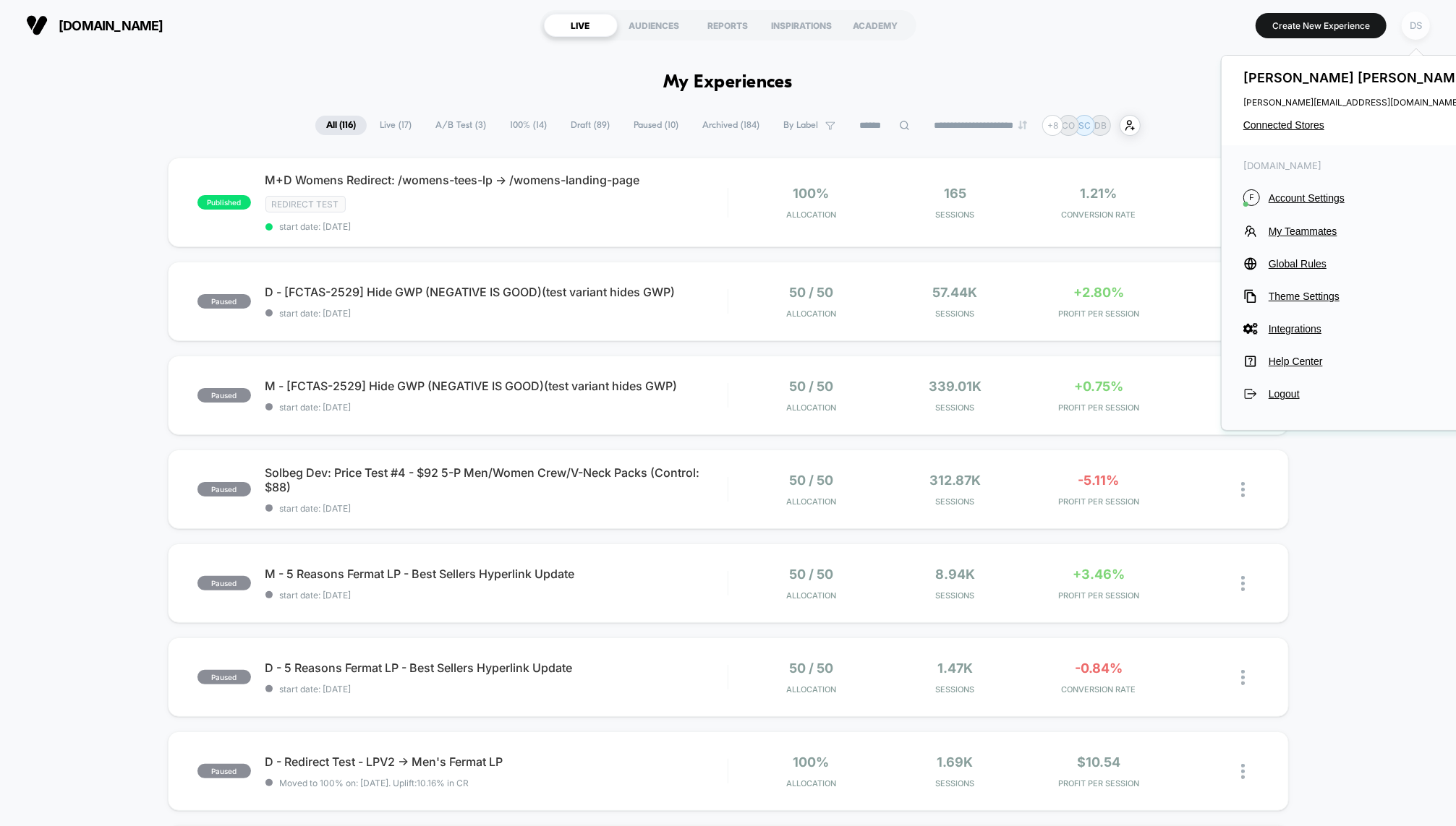
click at [1423, 21] on div "DS" at bounding box center [1416, 26] width 28 height 28
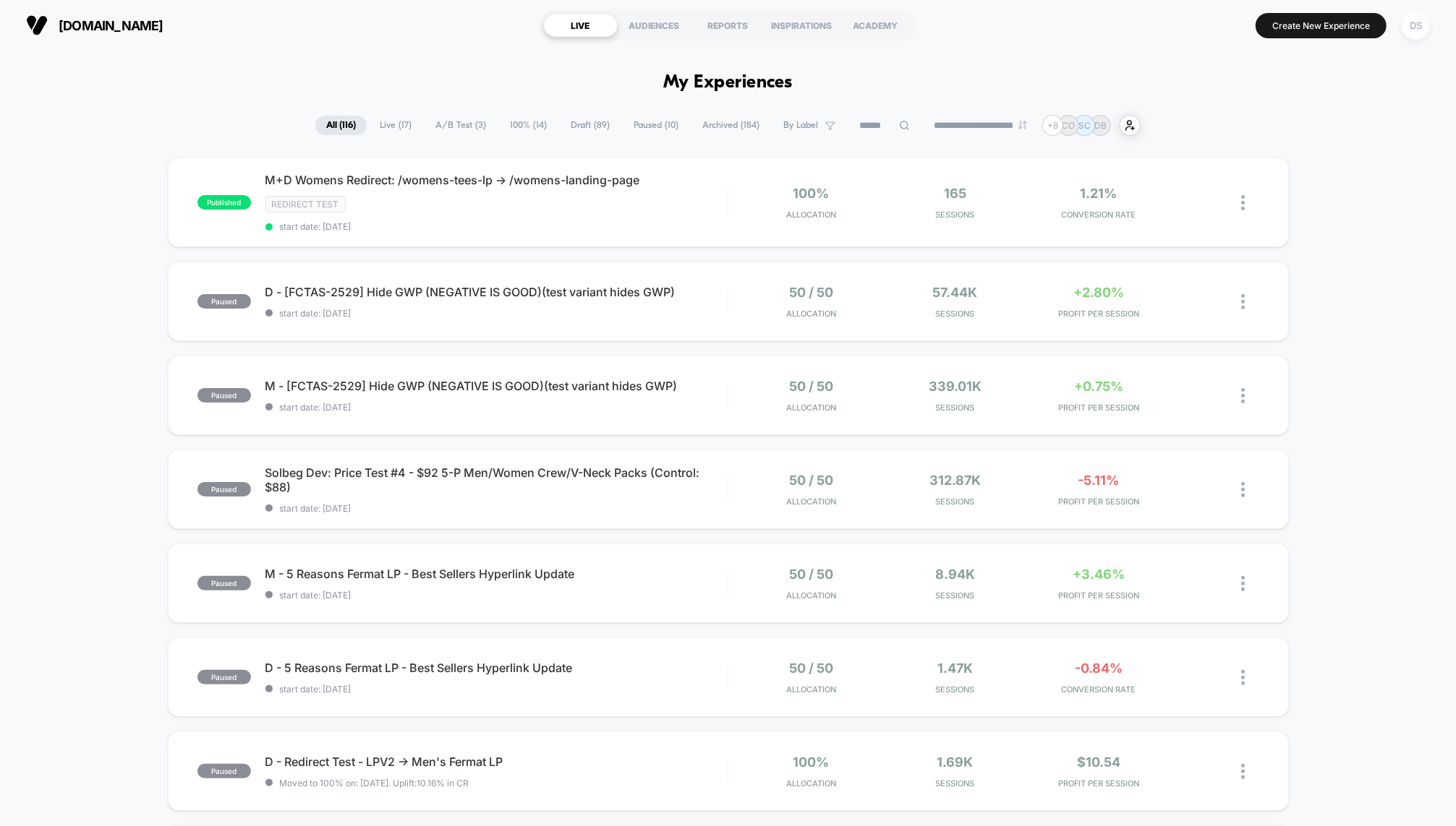
click at [1423, 21] on div "DS" at bounding box center [1416, 26] width 28 height 28
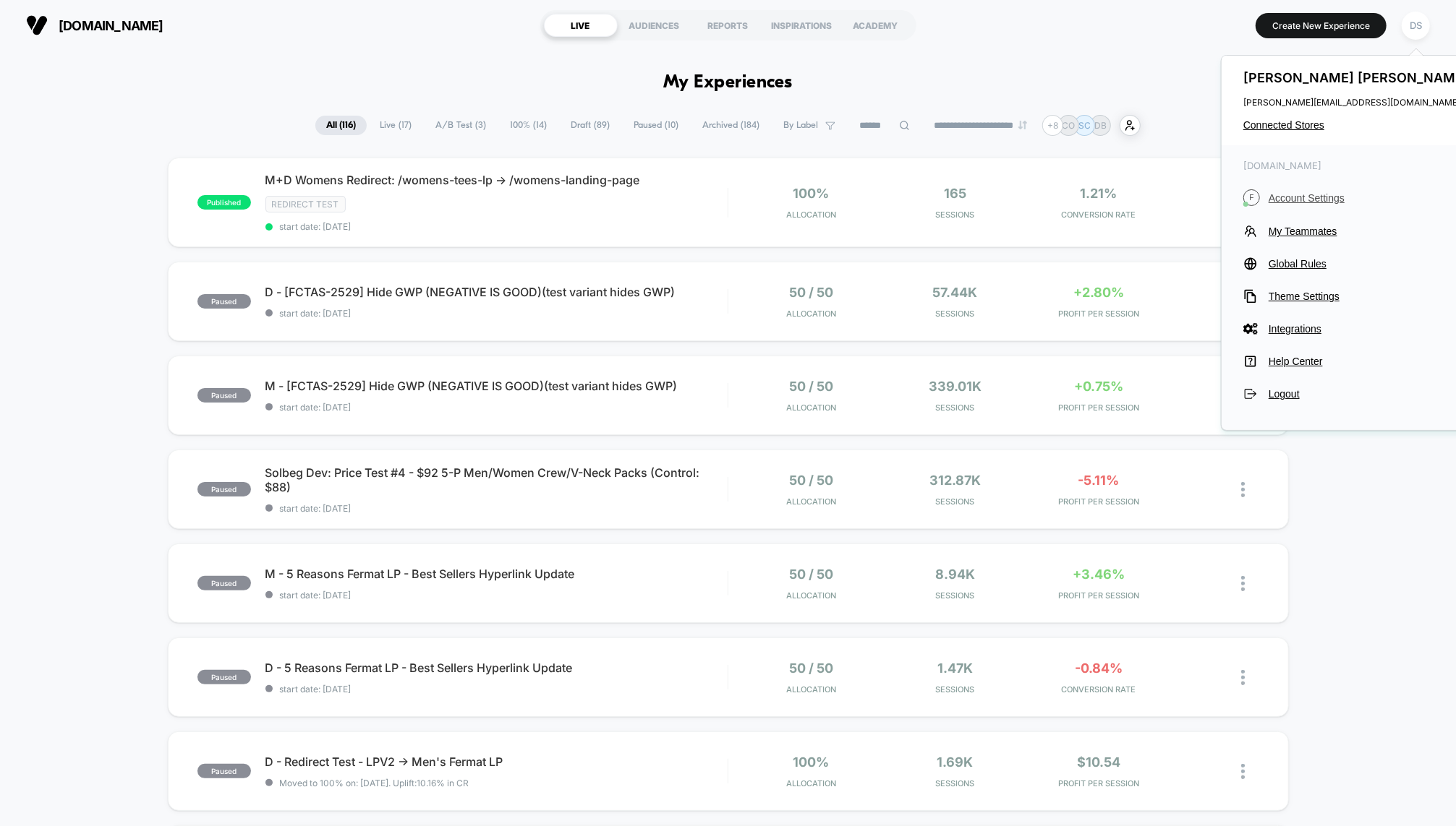
click at [1274, 199] on span "Account Settings" at bounding box center [1370, 198] width 203 height 12
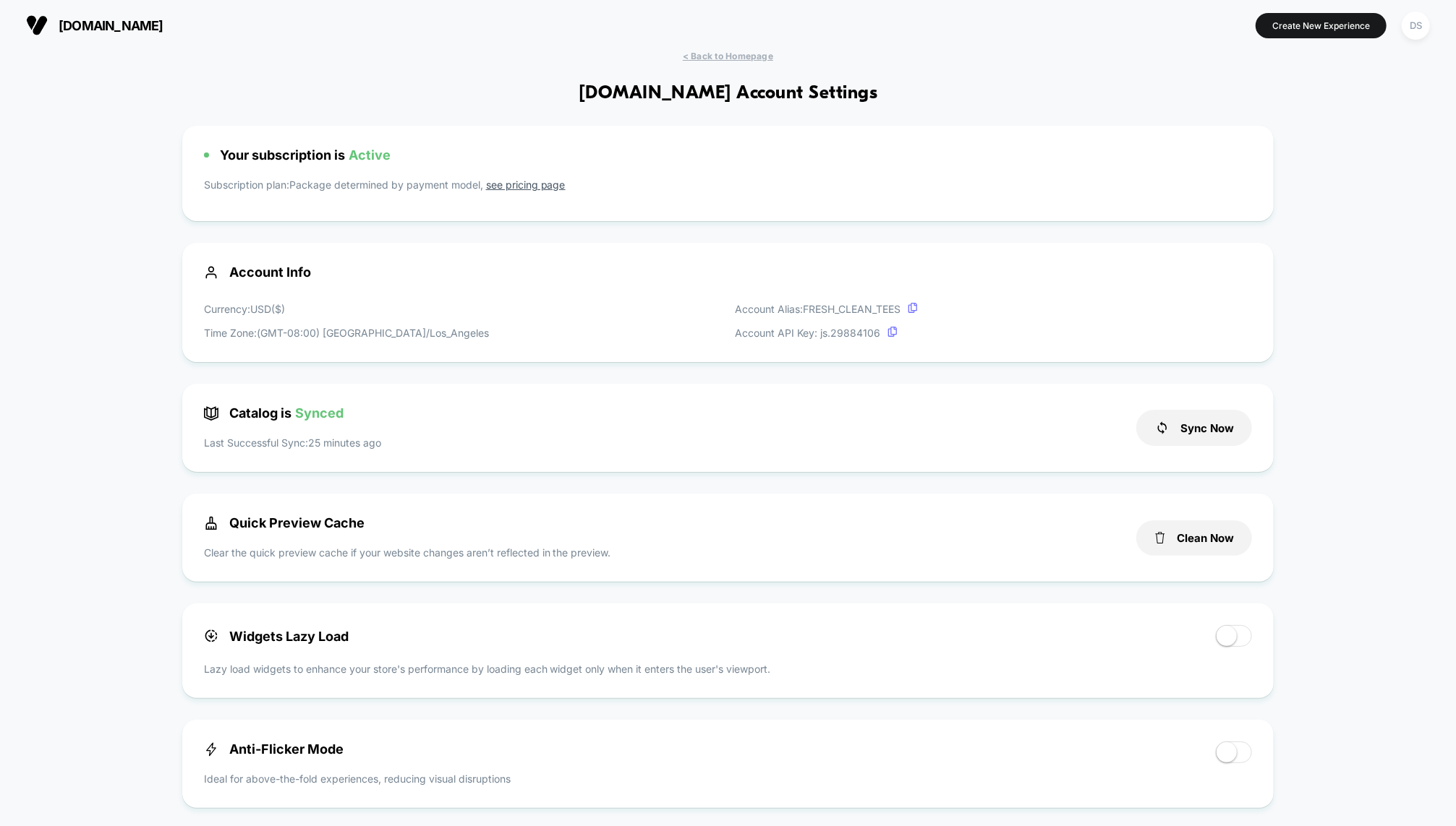
scroll to position [195, 0]
click at [1155, 429] on icon at bounding box center [1162, 428] width 15 height 15
click at [742, 51] on span "< Back to Homepage" at bounding box center [728, 56] width 91 height 11
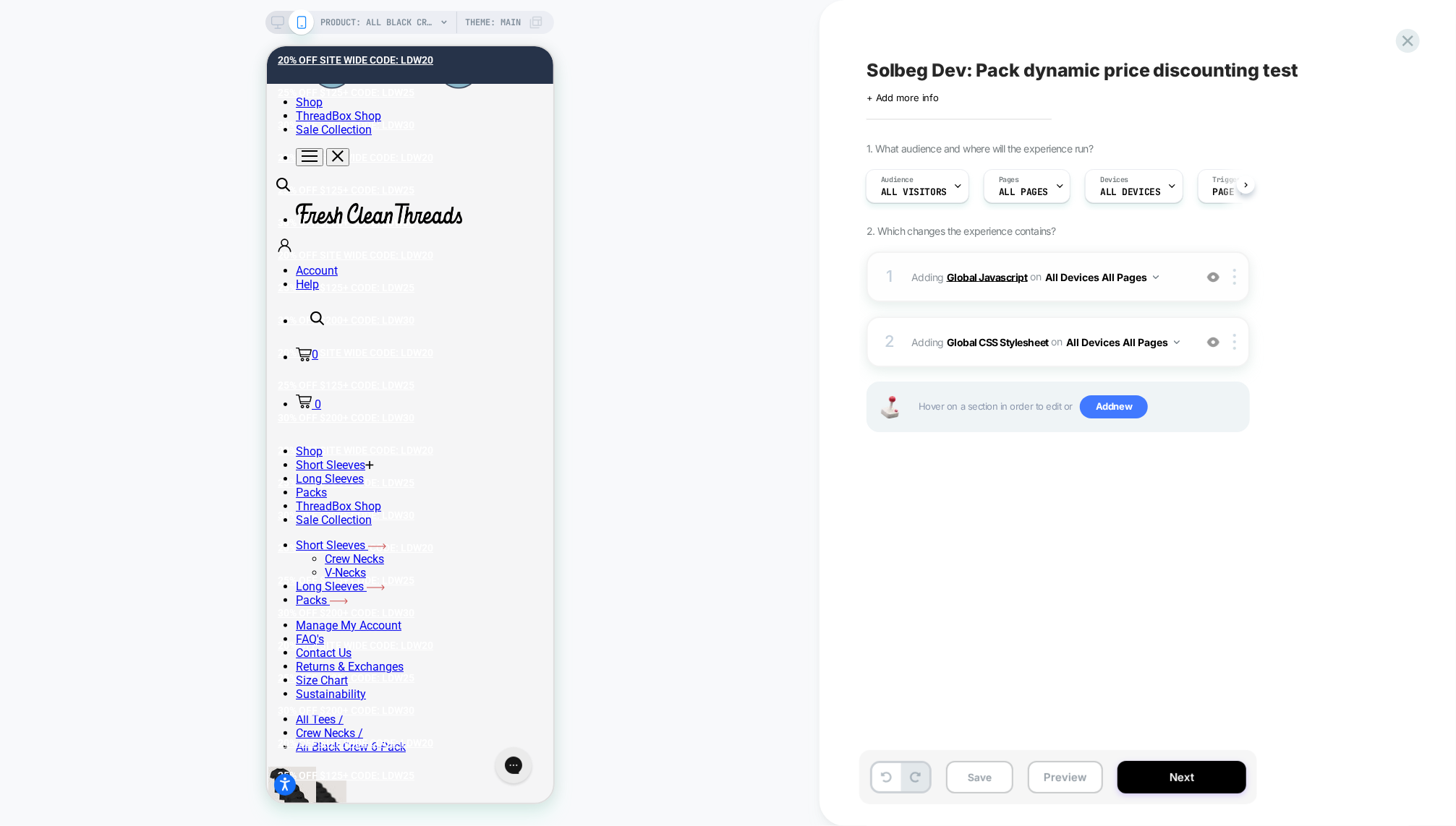
click at [0, 0] on b "Global Javascript" at bounding box center [0, 0] width 0 height 0
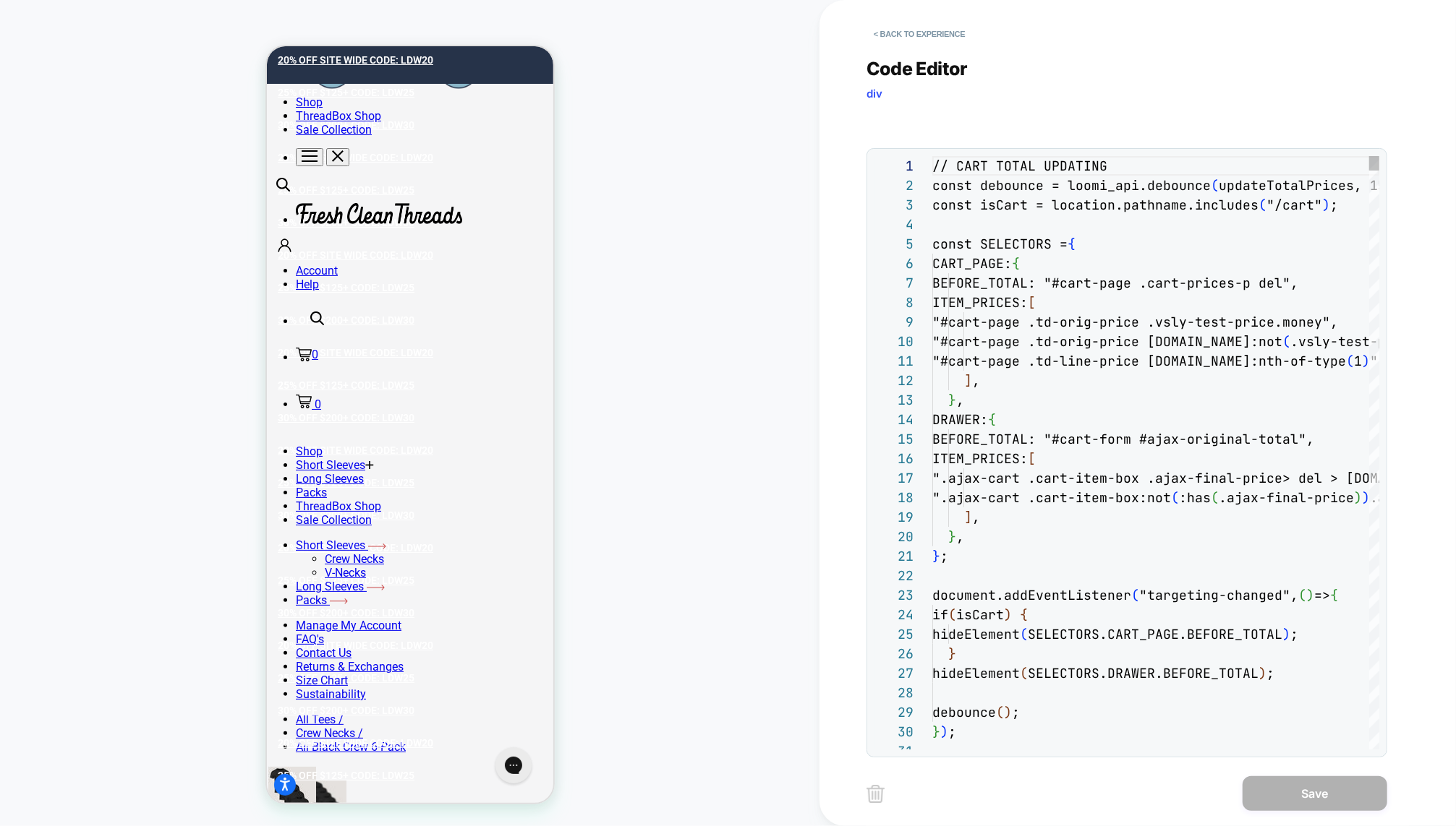
scroll to position [195, 0]
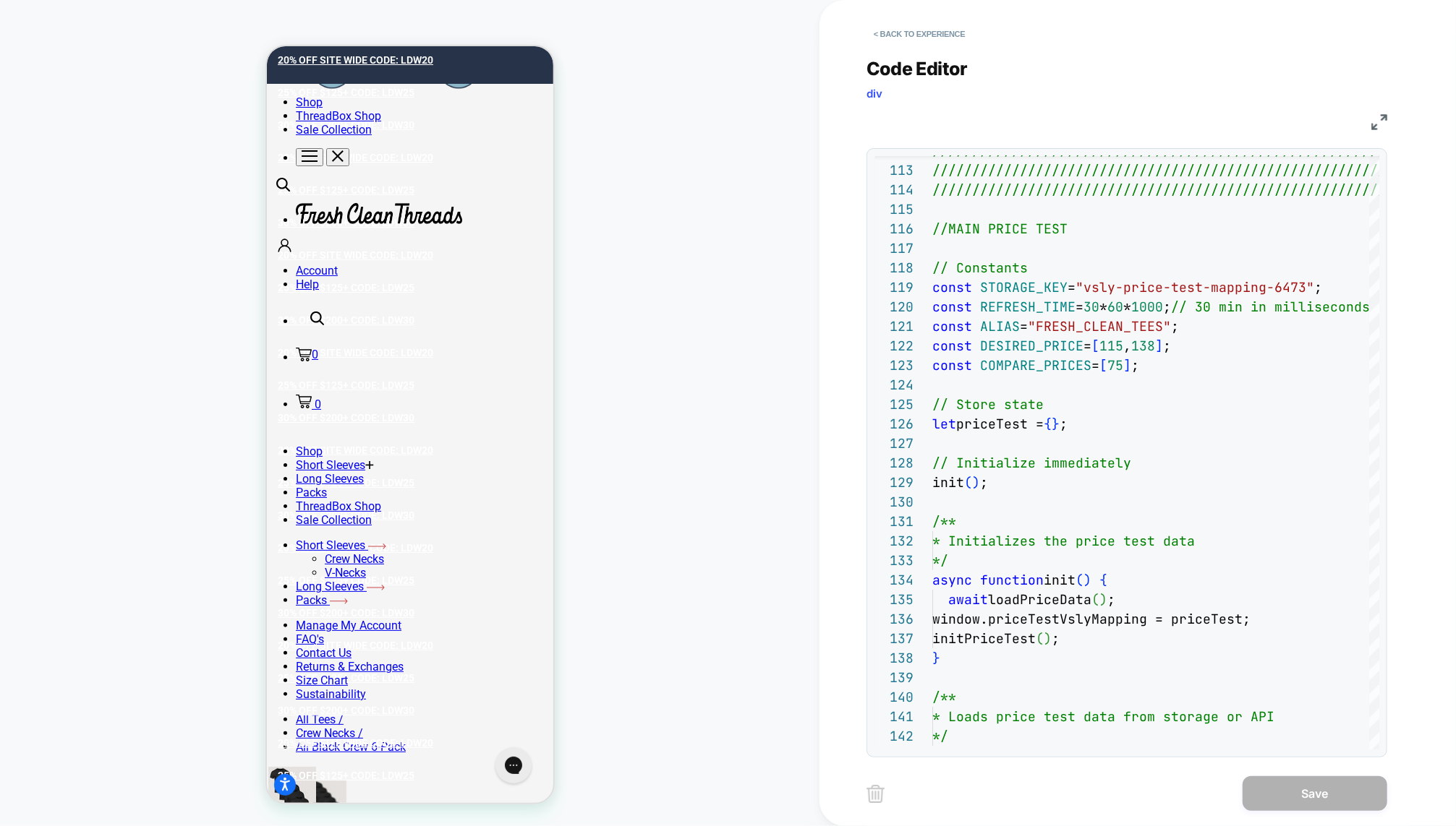
click at [945, 63] on span "Code Editor" at bounding box center [917, 68] width 101 height 21
click at [871, 60] on span "Code Editor" at bounding box center [917, 68] width 101 height 21
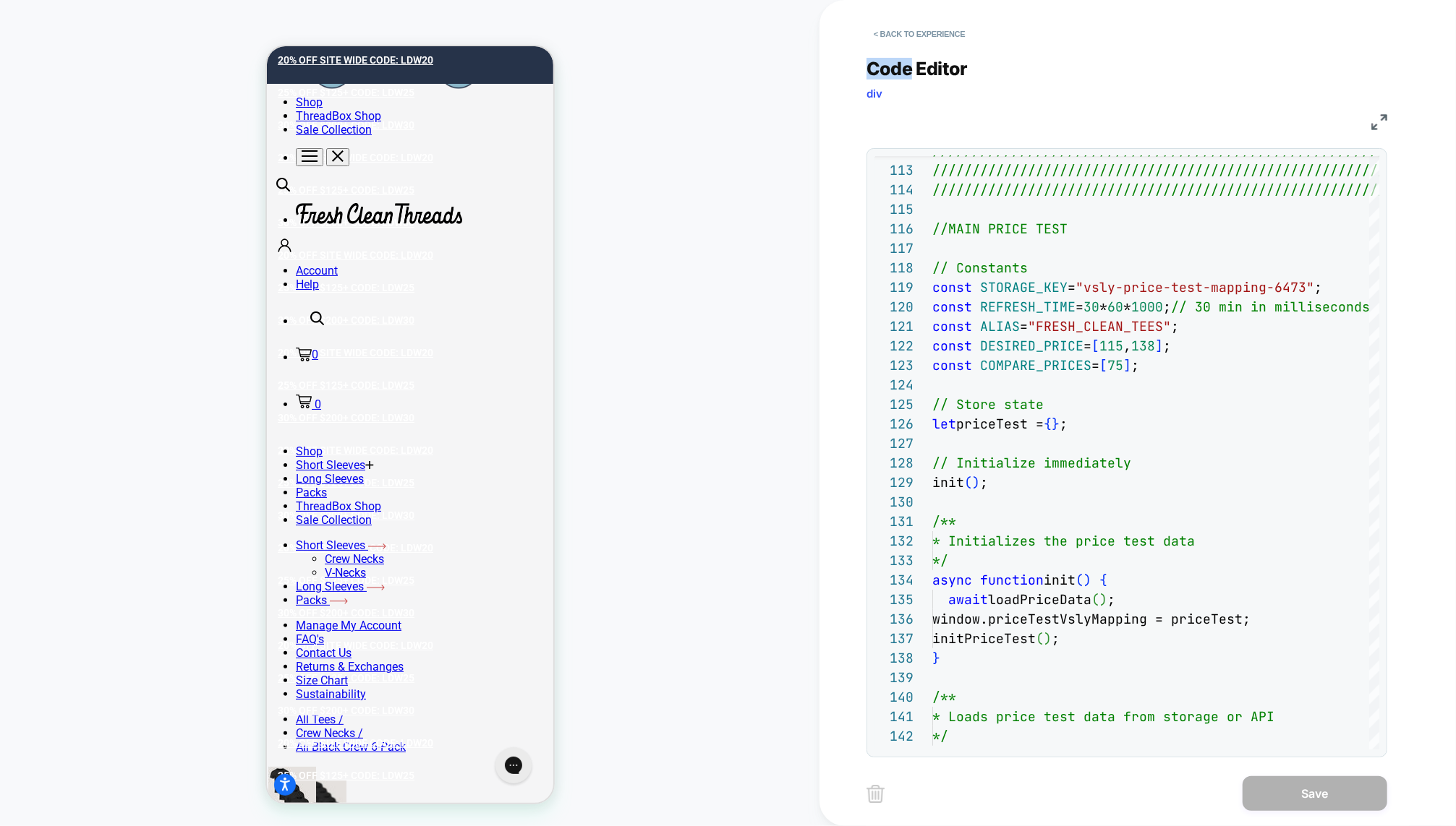
click at [871, 60] on span "Code Editor" at bounding box center [917, 68] width 101 height 21
click at [276, 392] on button "< Back to experience" at bounding box center [143, 441] width 265 height 98
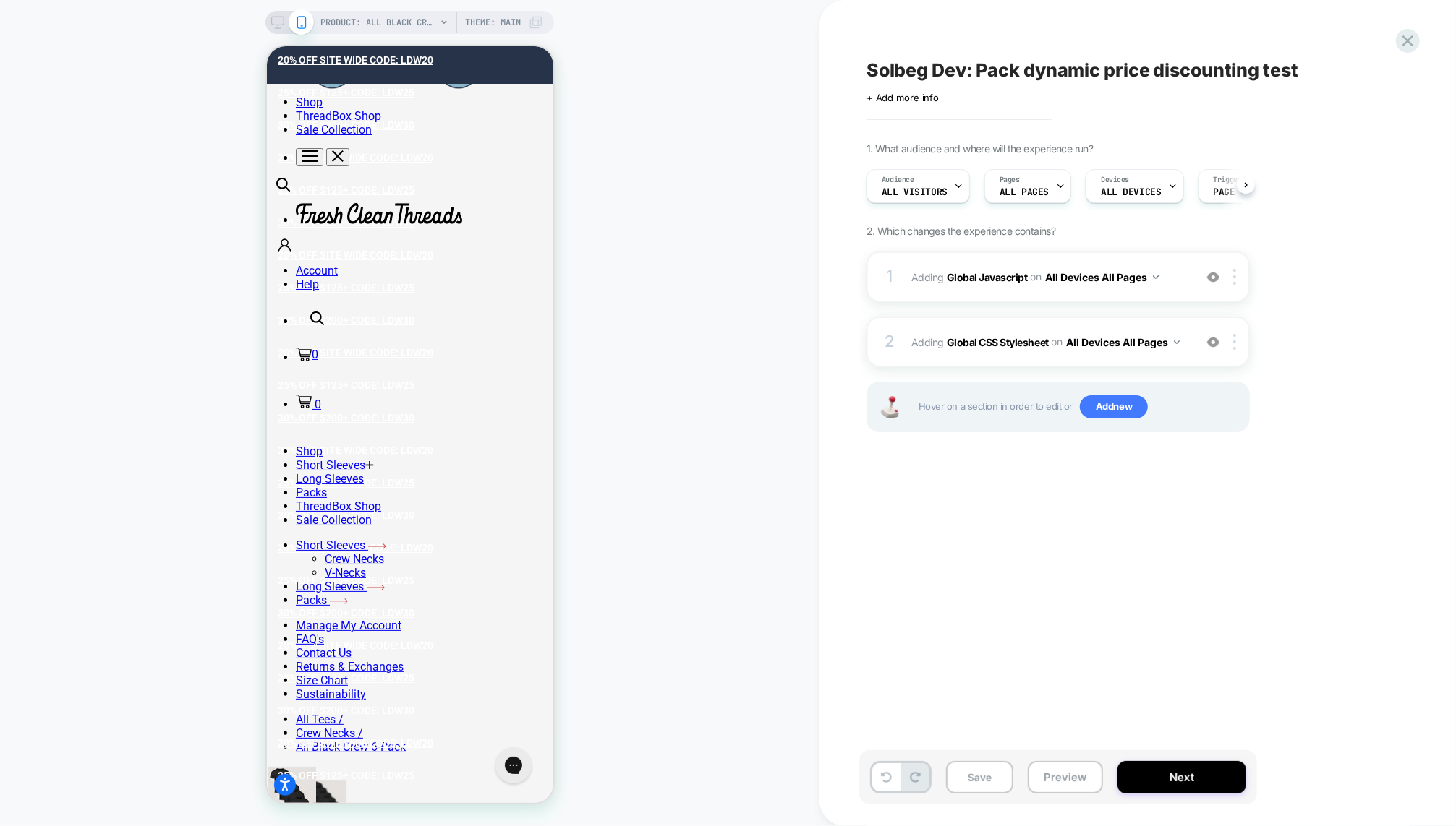
scroll to position [0, 1]
click at [1047, 776] on button "Preview" at bounding box center [1064, 777] width 75 height 33
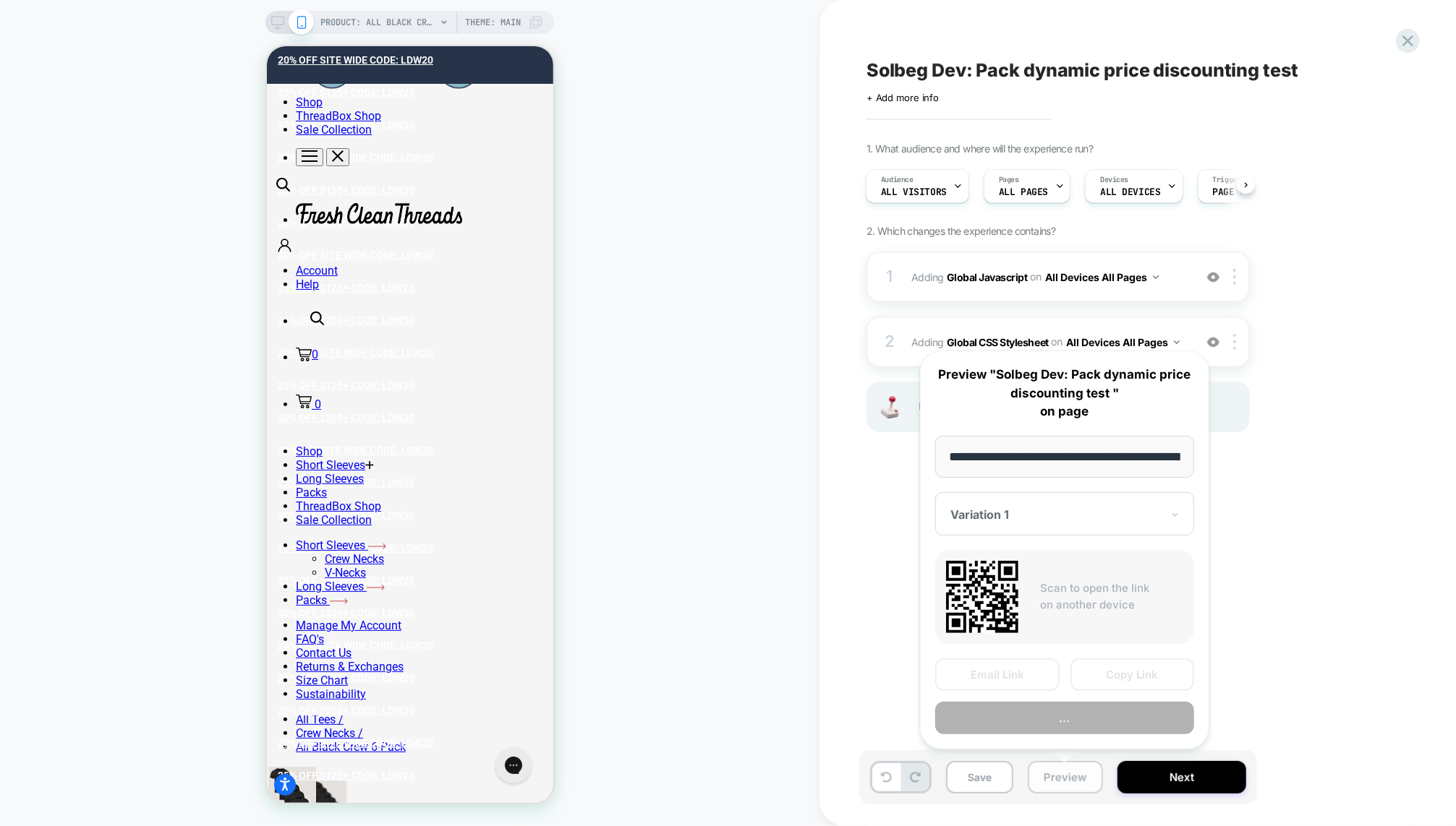
scroll to position [0, 220]
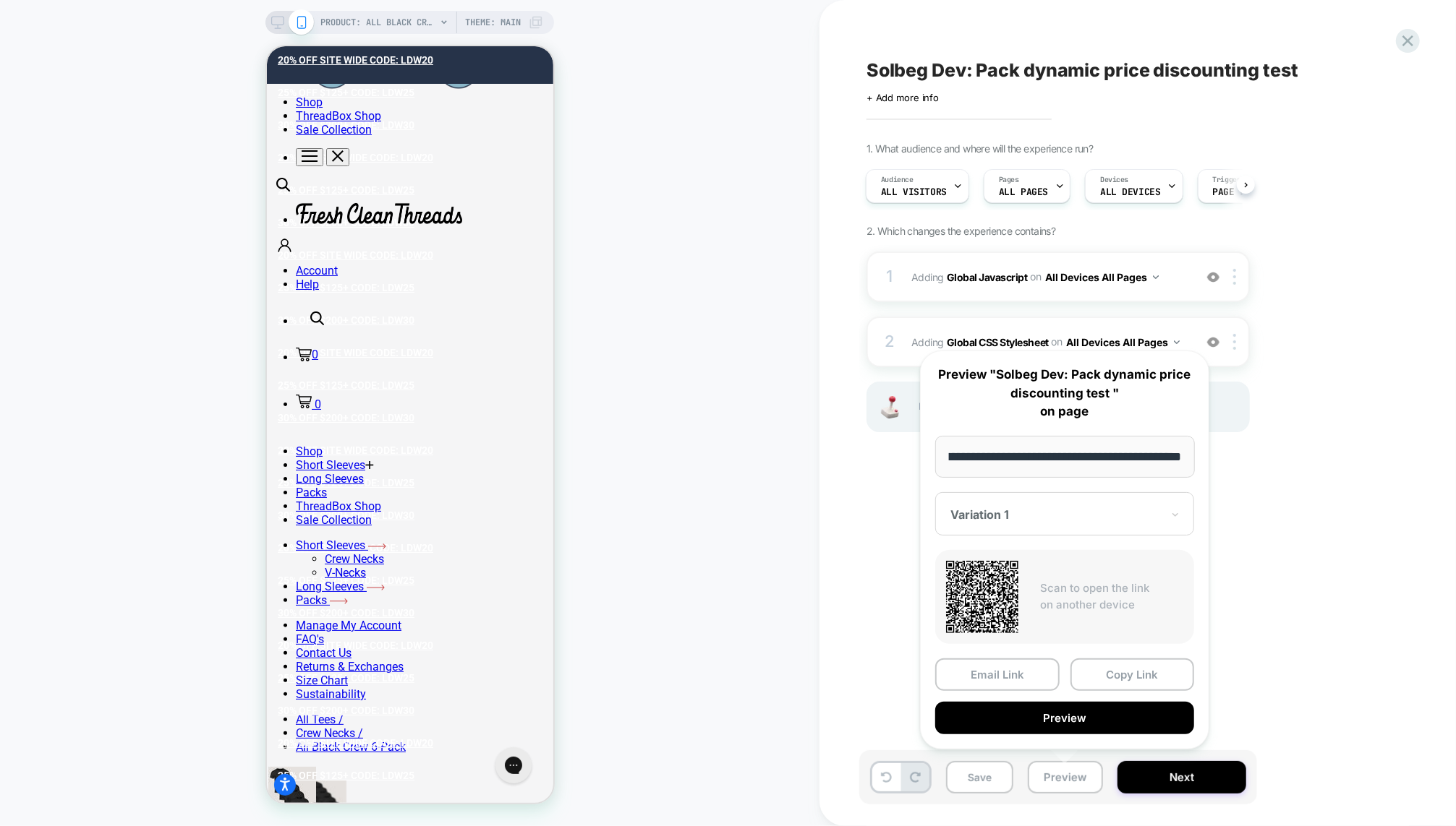
click at [1063, 461] on input "**********" at bounding box center [1064, 457] width 259 height 42
click at [401, 12] on span "PRODUCT: All Black Crew 6-Pack" at bounding box center [378, 22] width 116 height 23
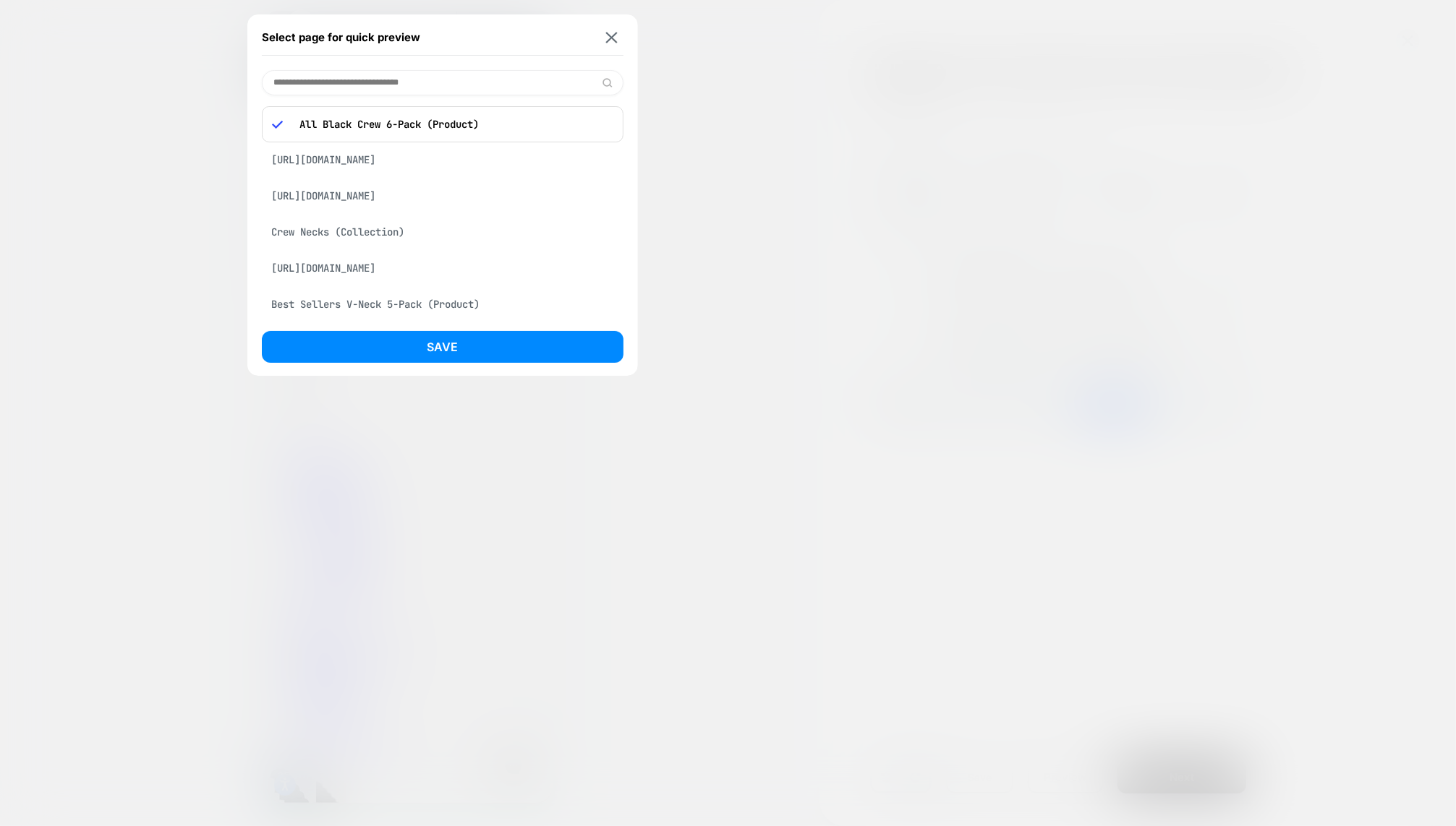
click at [418, 78] on input at bounding box center [442, 82] width 361 height 26
paste input "**********"
type input "**********"
click at [438, 369] on div "Save" at bounding box center [442, 350] width 361 height 39
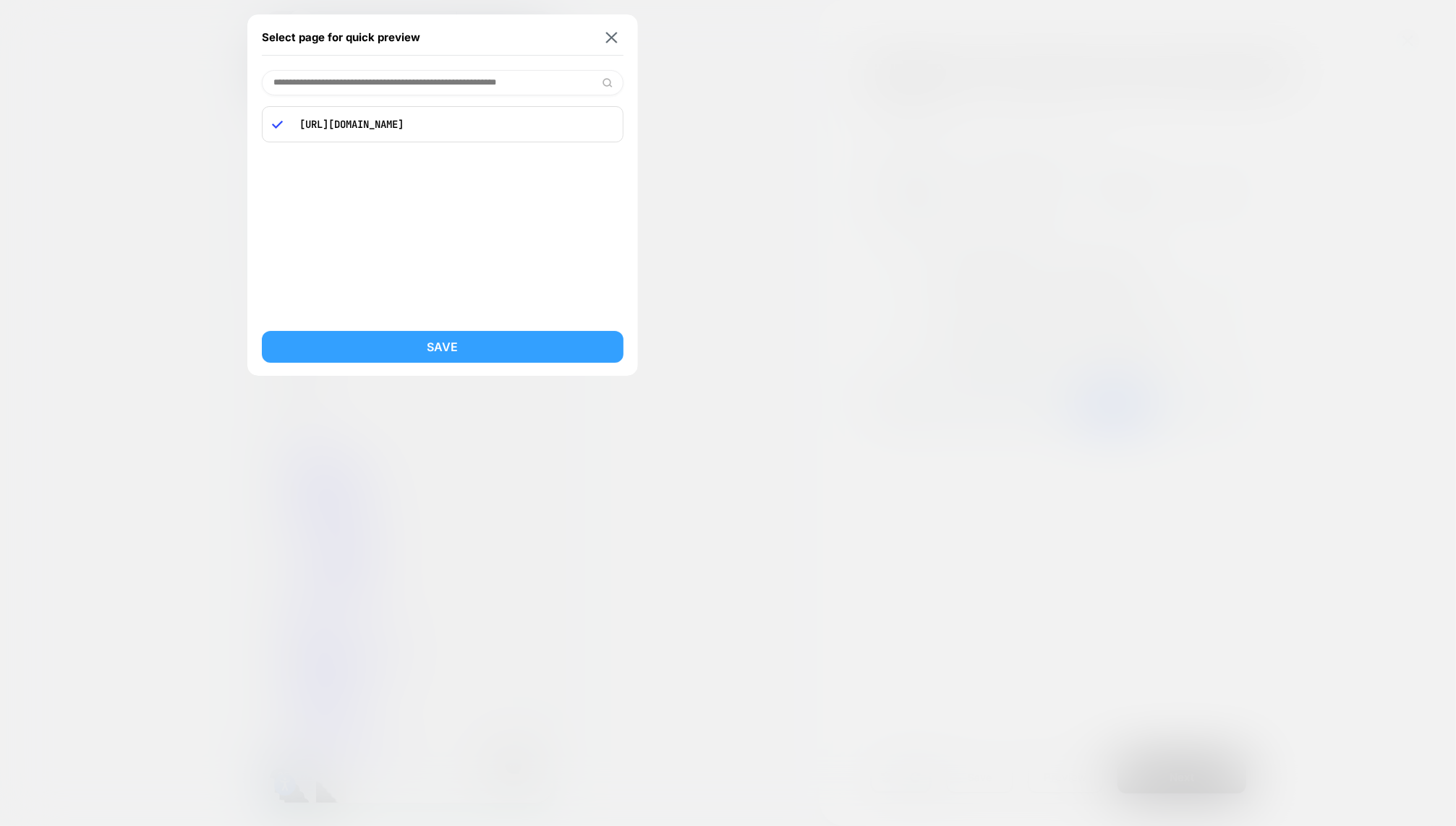
click at [438, 350] on button "Save" at bounding box center [442, 346] width 361 height 32
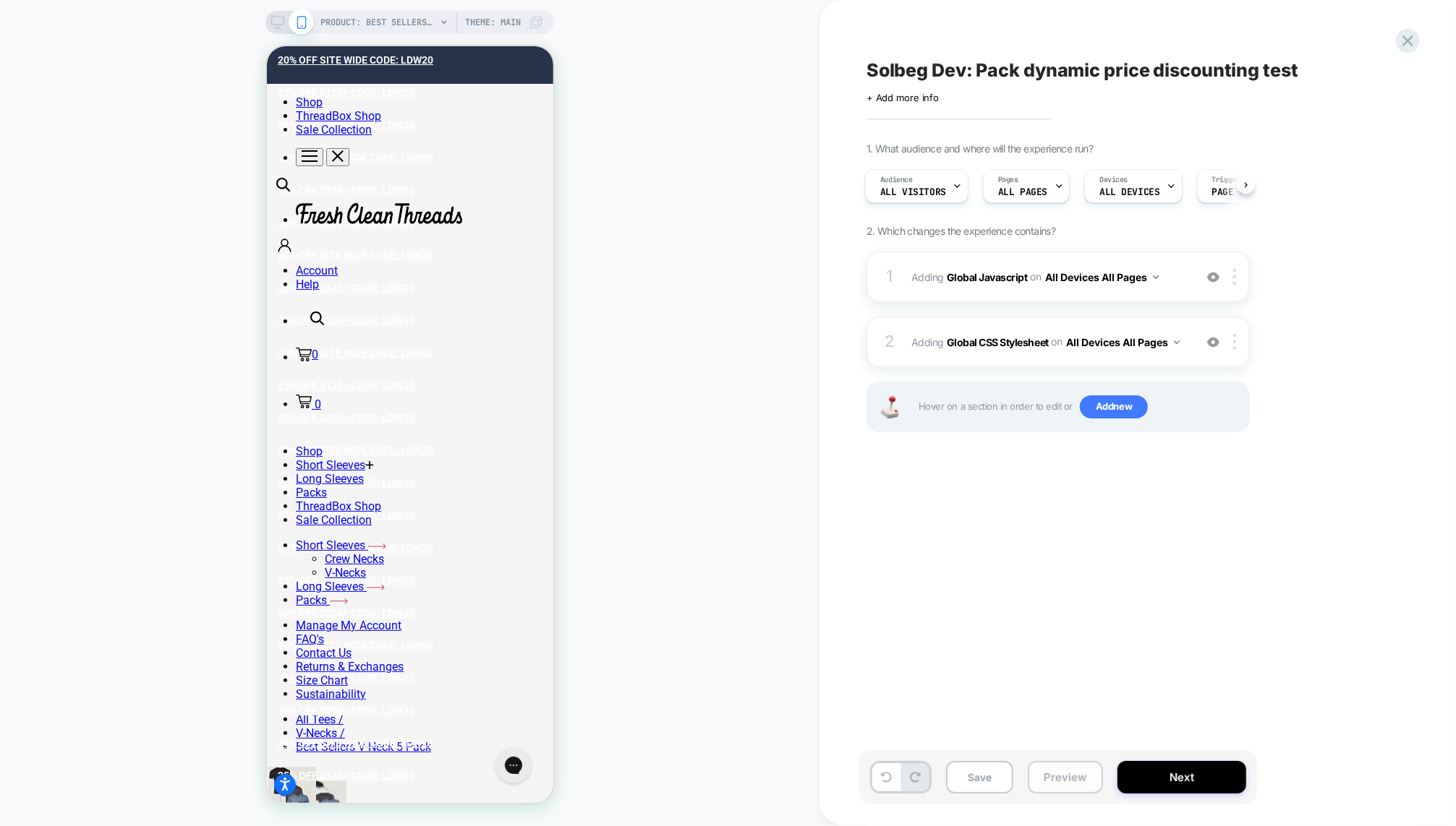
click at [1044, 771] on button "Preview" at bounding box center [1064, 777] width 75 height 33
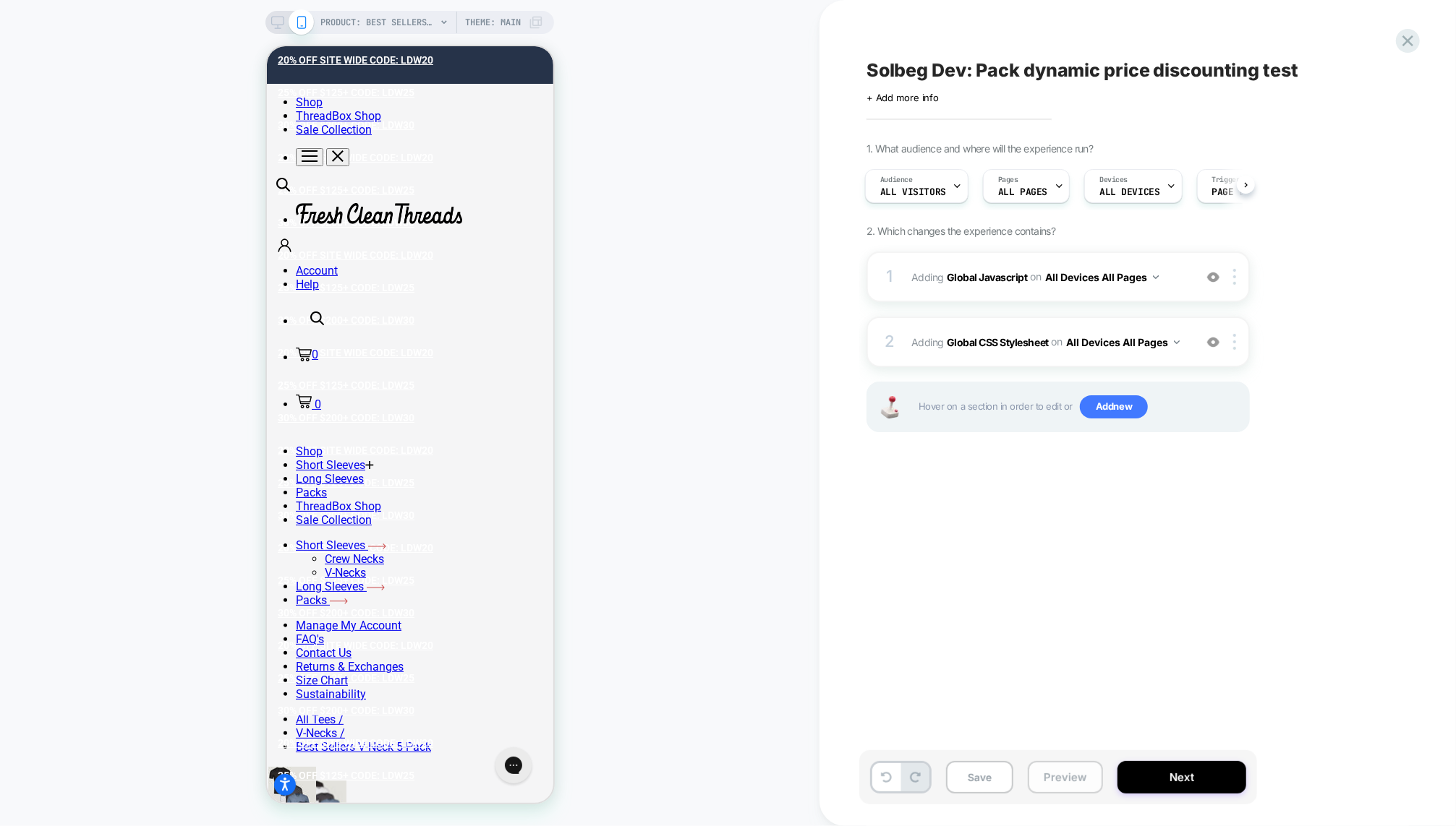
click at [1063, 783] on button "Preview" at bounding box center [1064, 777] width 75 height 33
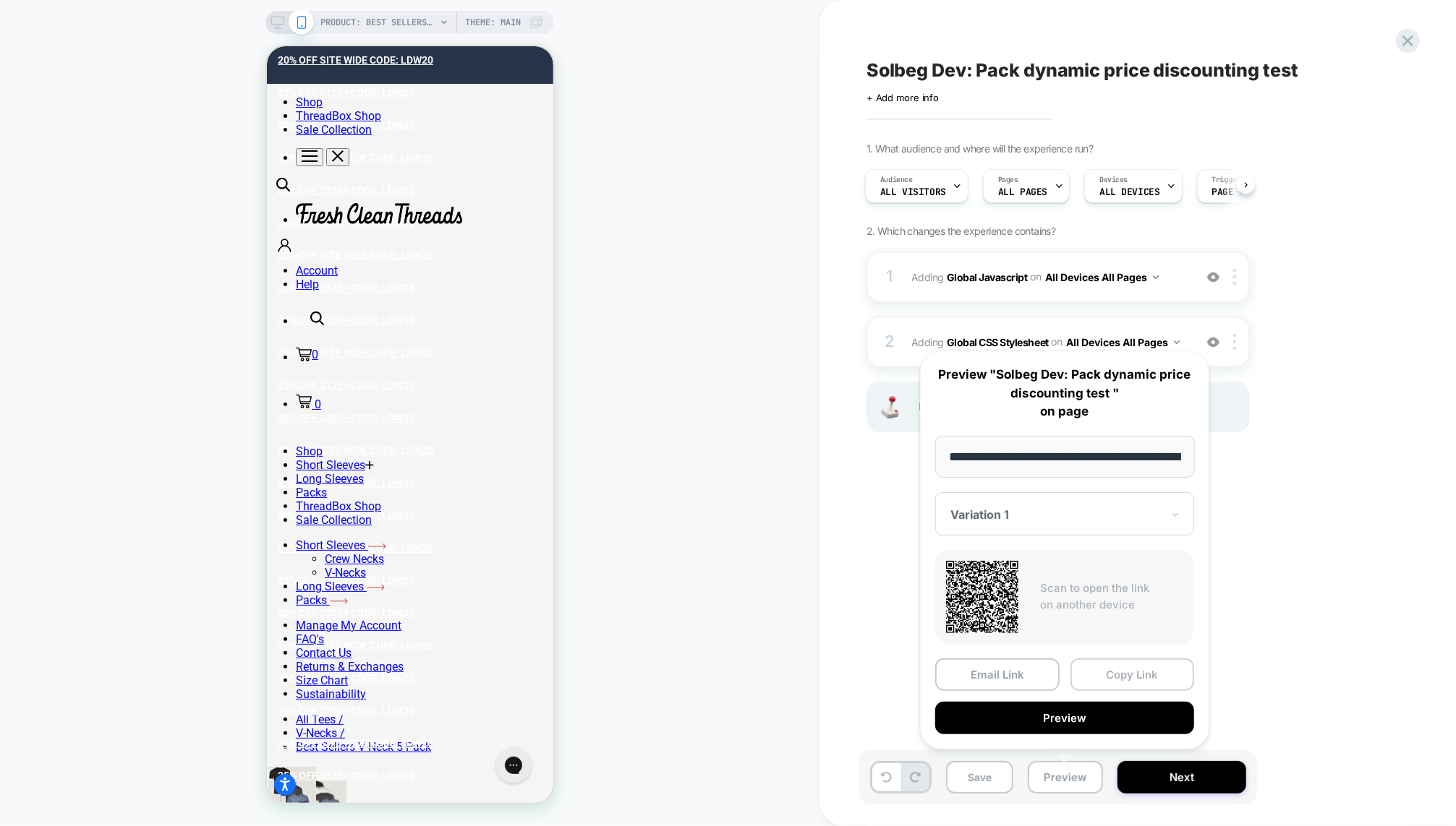
click at [1108, 674] on button "Copy Link" at bounding box center [1132, 675] width 124 height 33
